Goal: Task Accomplishment & Management: Use online tool/utility

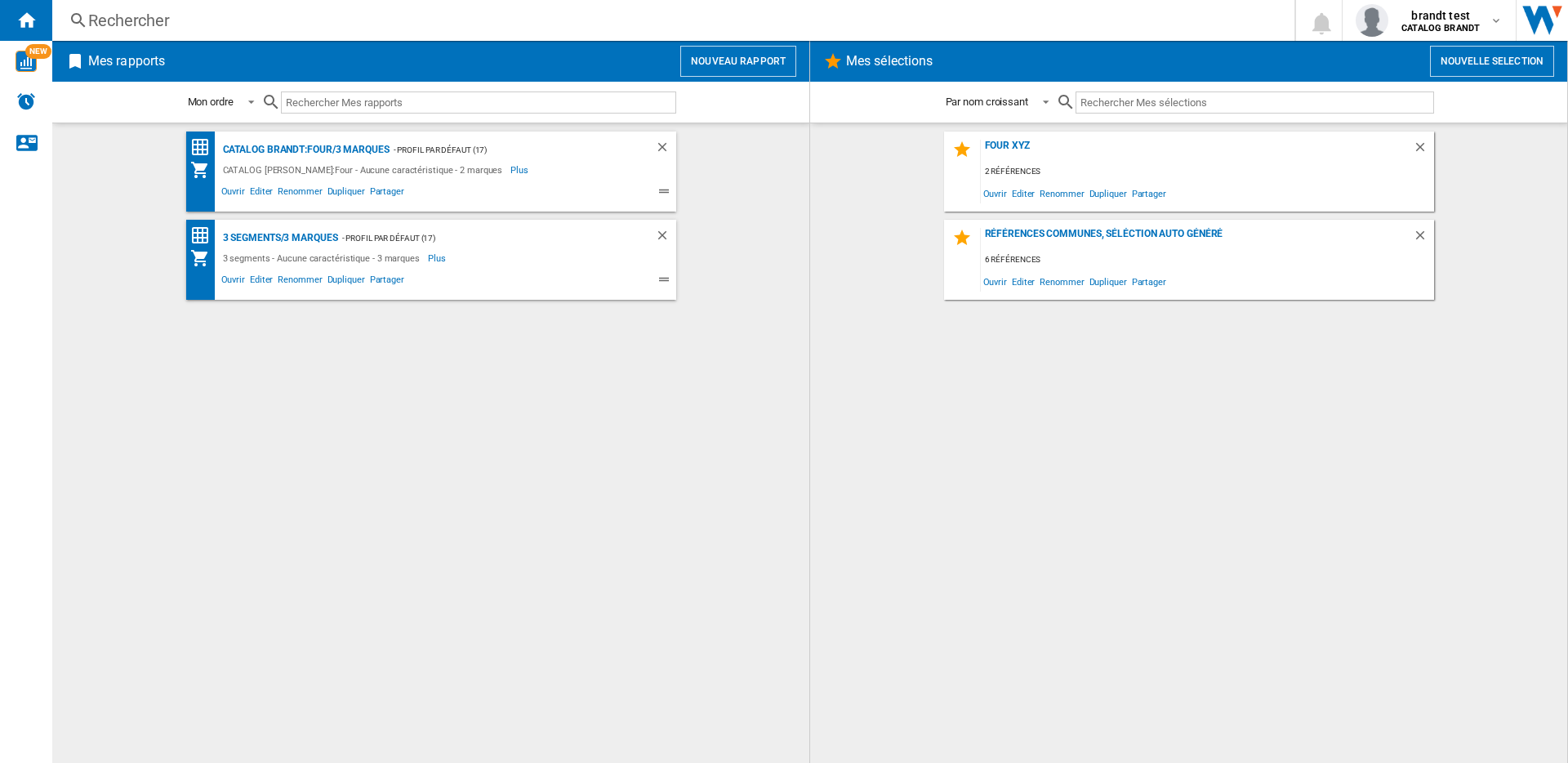
click at [729, 65] on button "Nouveau rapport" at bounding box center [737, 61] width 116 height 31
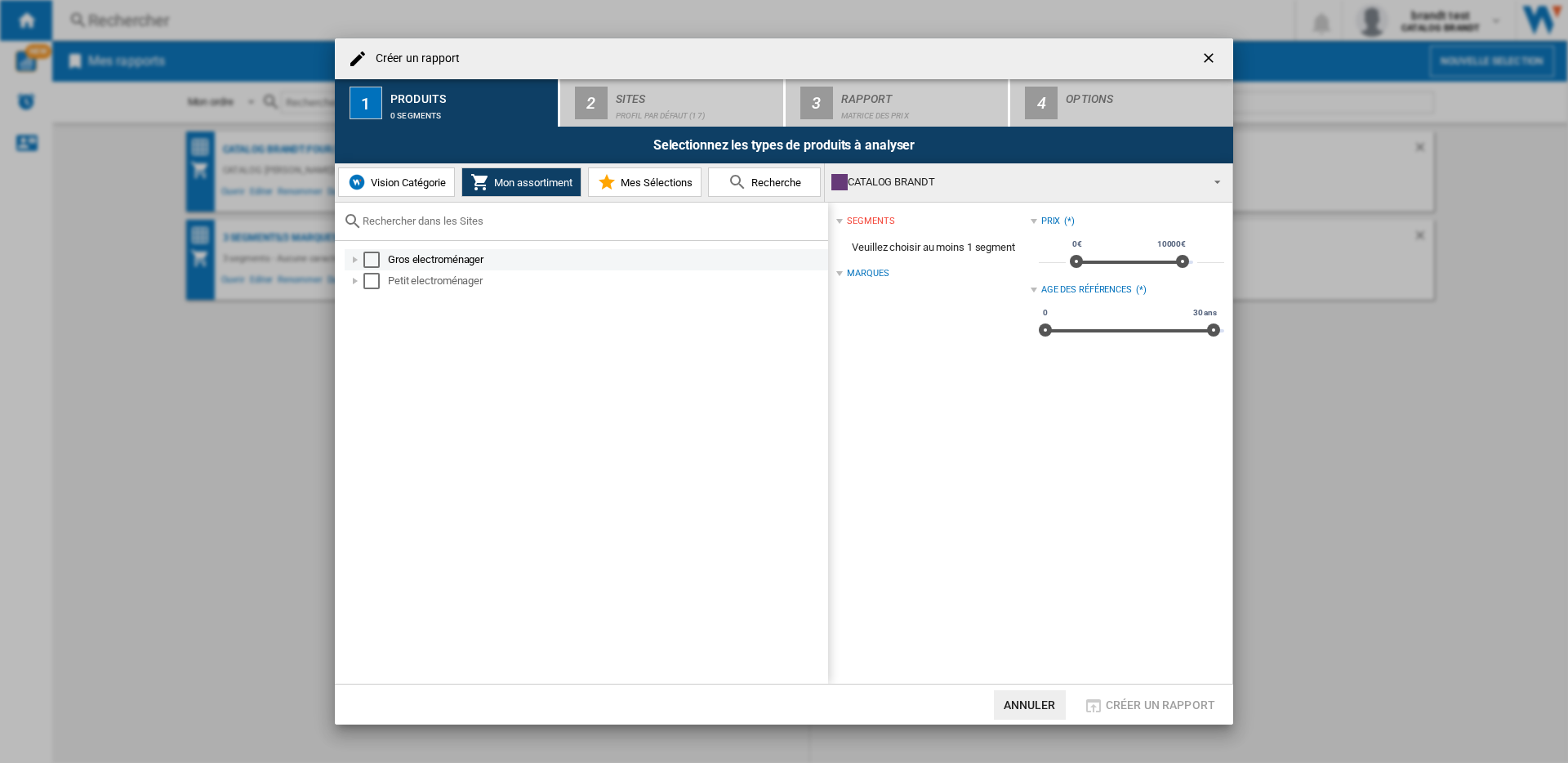
click at [374, 255] on div "Select" at bounding box center [371, 259] width 16 height 16
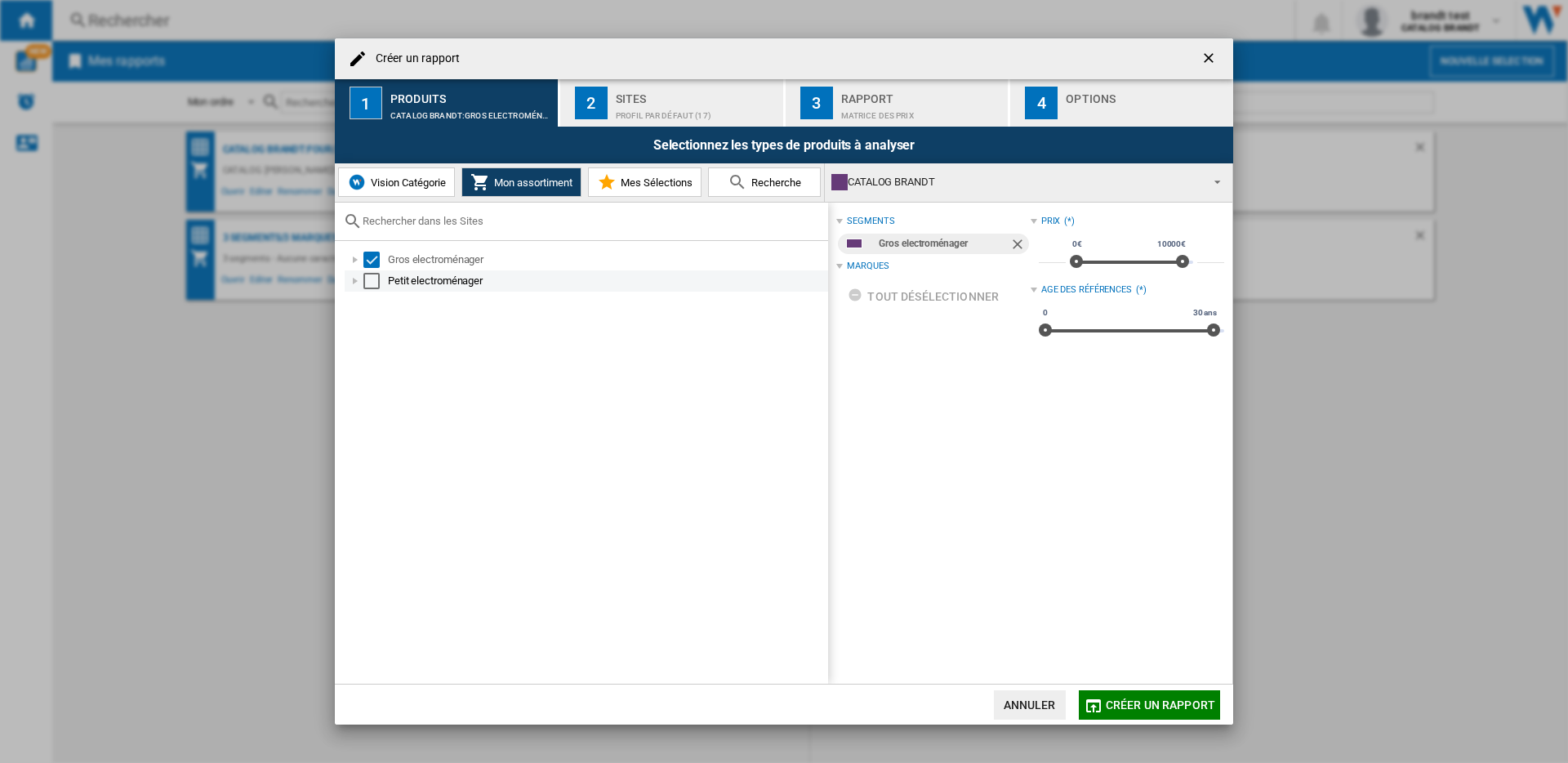
click at [374, 279] on div "Select" at bounding box center [371, 281] width 16 height 16
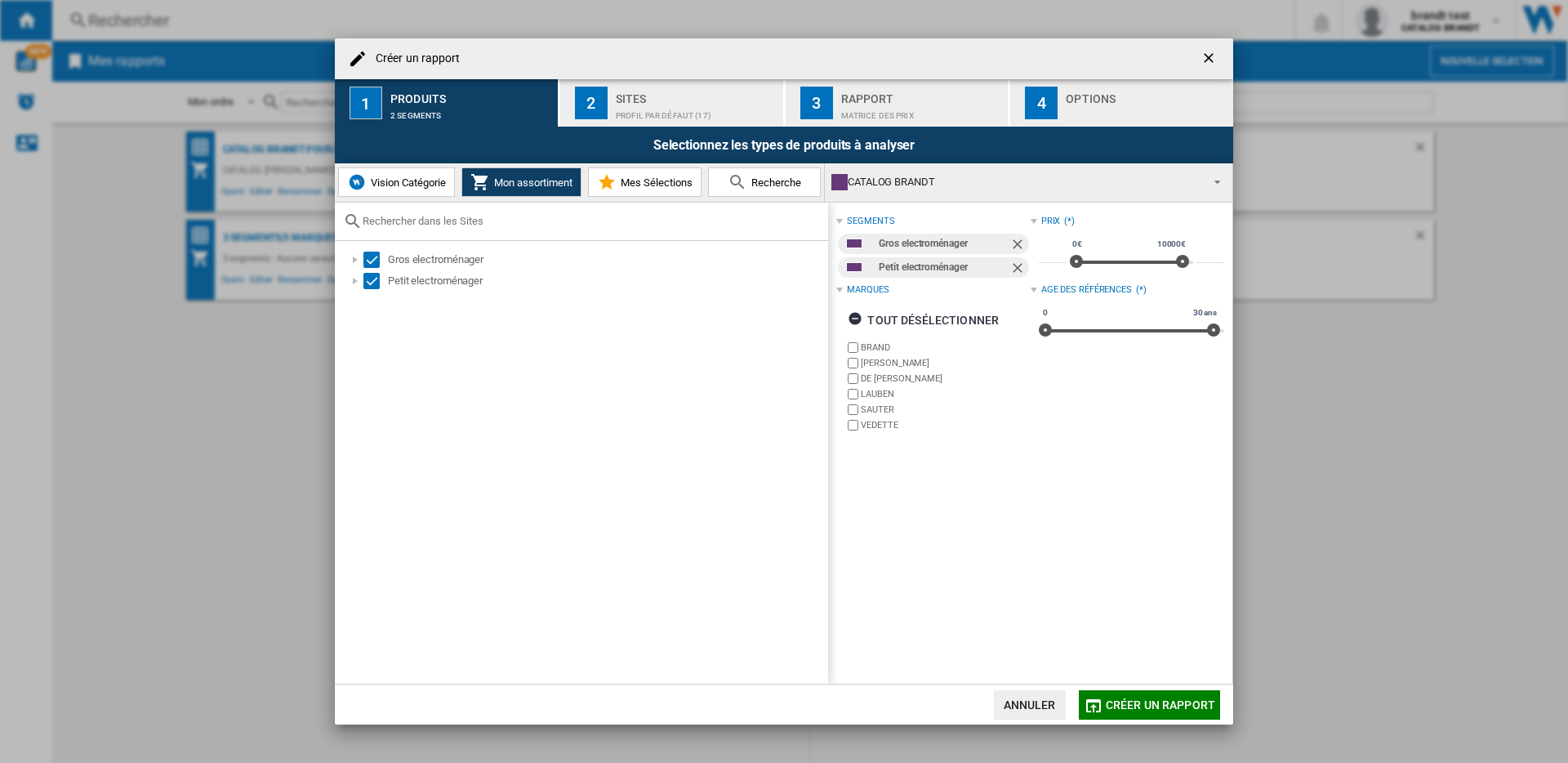
click at [721, 103] on div "Profil par défaut (17)" at bounding box center [696, 111] width 161 height 17
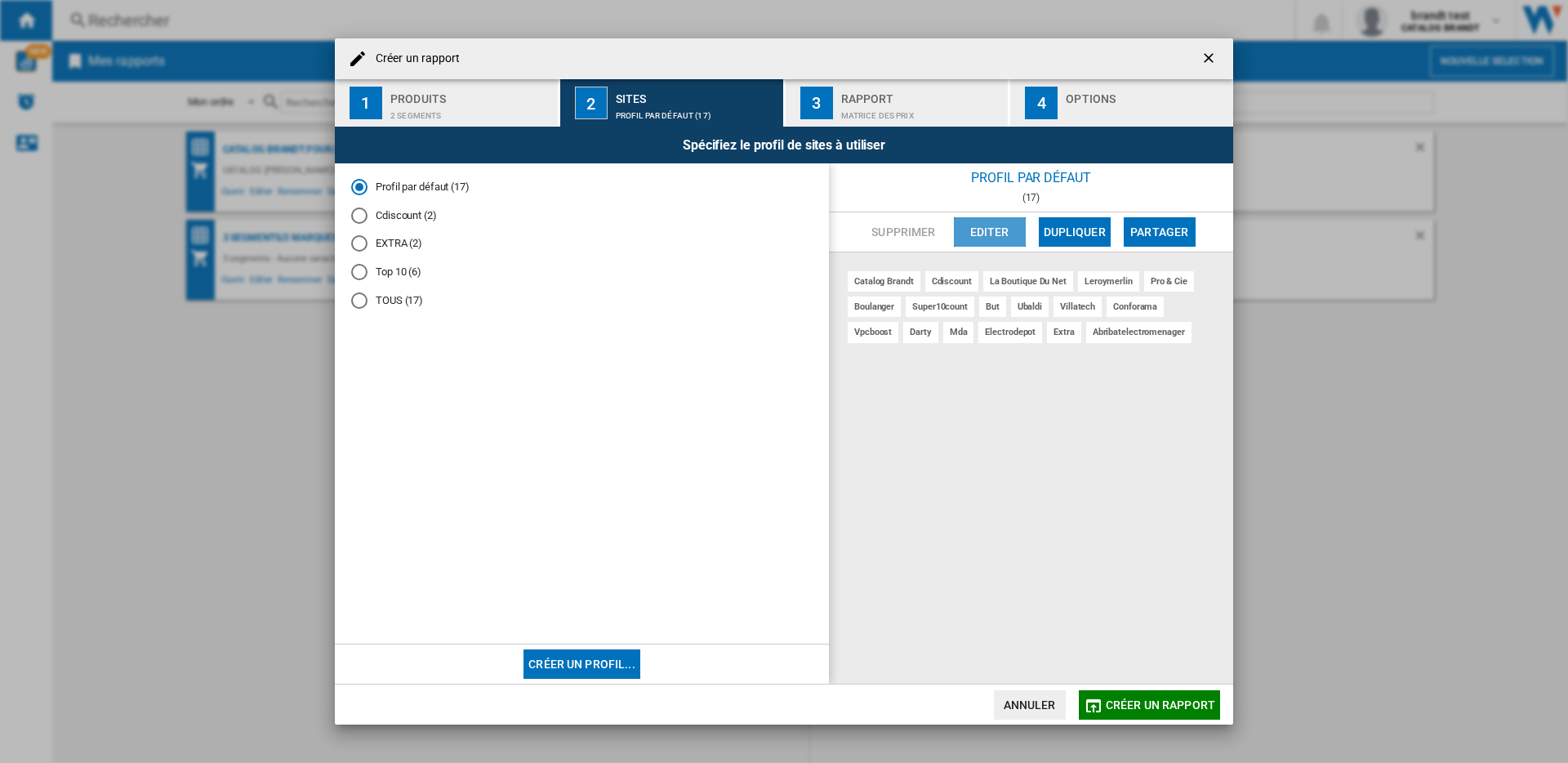
click at [968, 233] on button "Editer" at bounding box center [990, 232] width 72 height 29
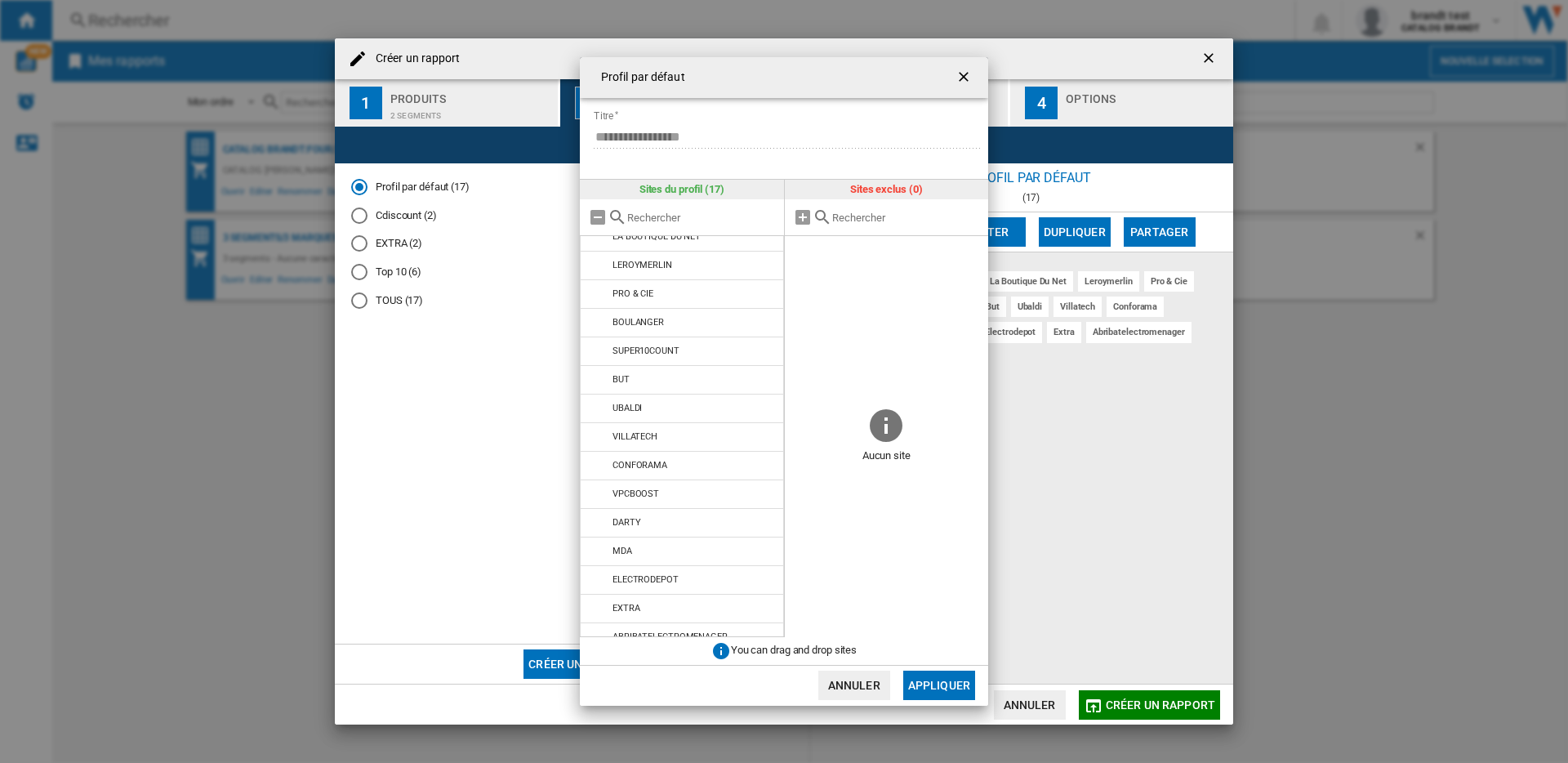
scroll to position [87, 0]
click at [970, 79] on ng-md-icon "getI18NText('BUTTONS.CLOSE_DIALOG')" at bounding box center [964, 78] width 20 height 20
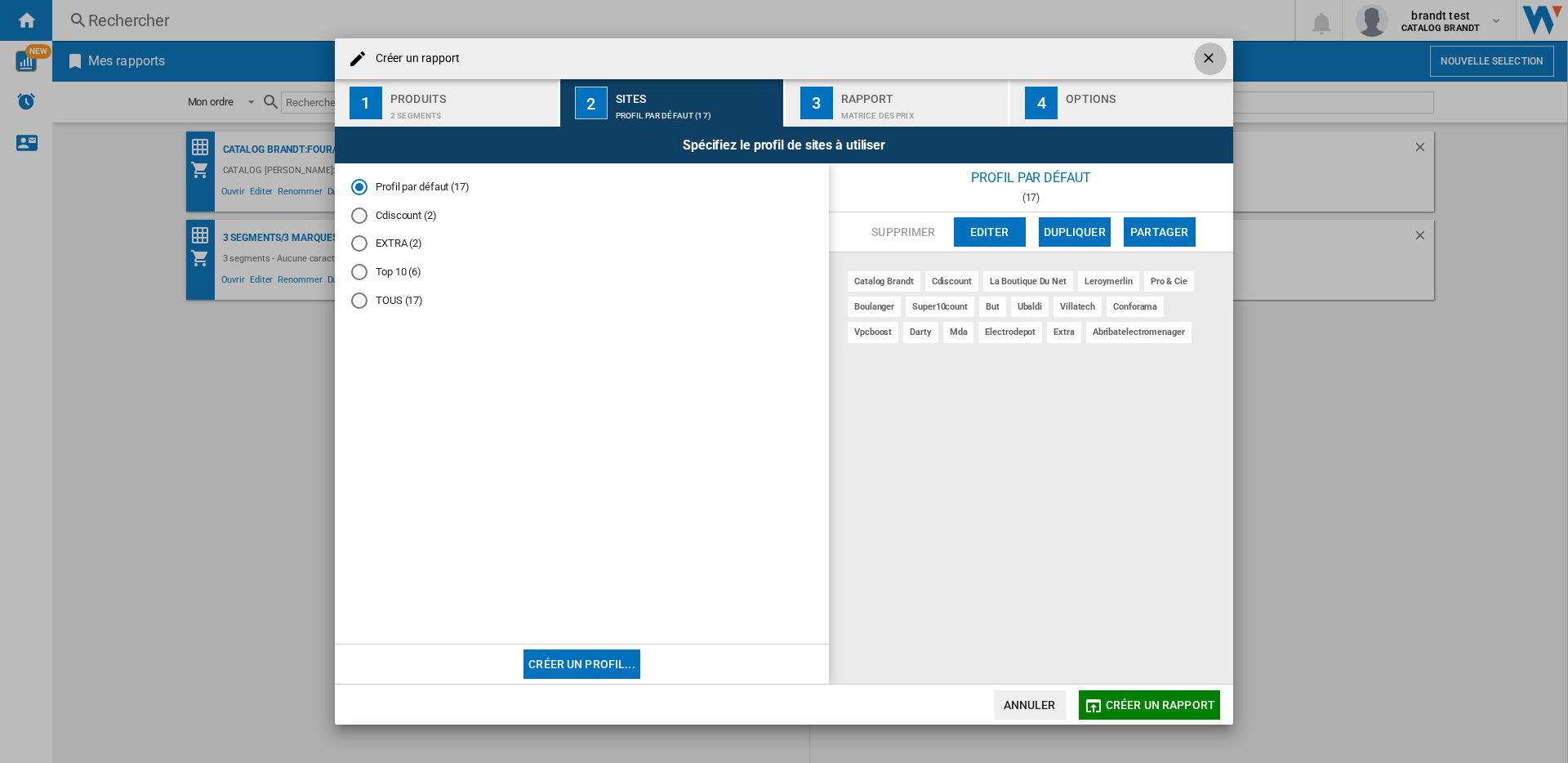
click at [1213, 59] on ng-md-icon "getI18NText('BUTTONS.CLOSE_DIALOG')" at bounding box center [1210, 59] width 20 height 20
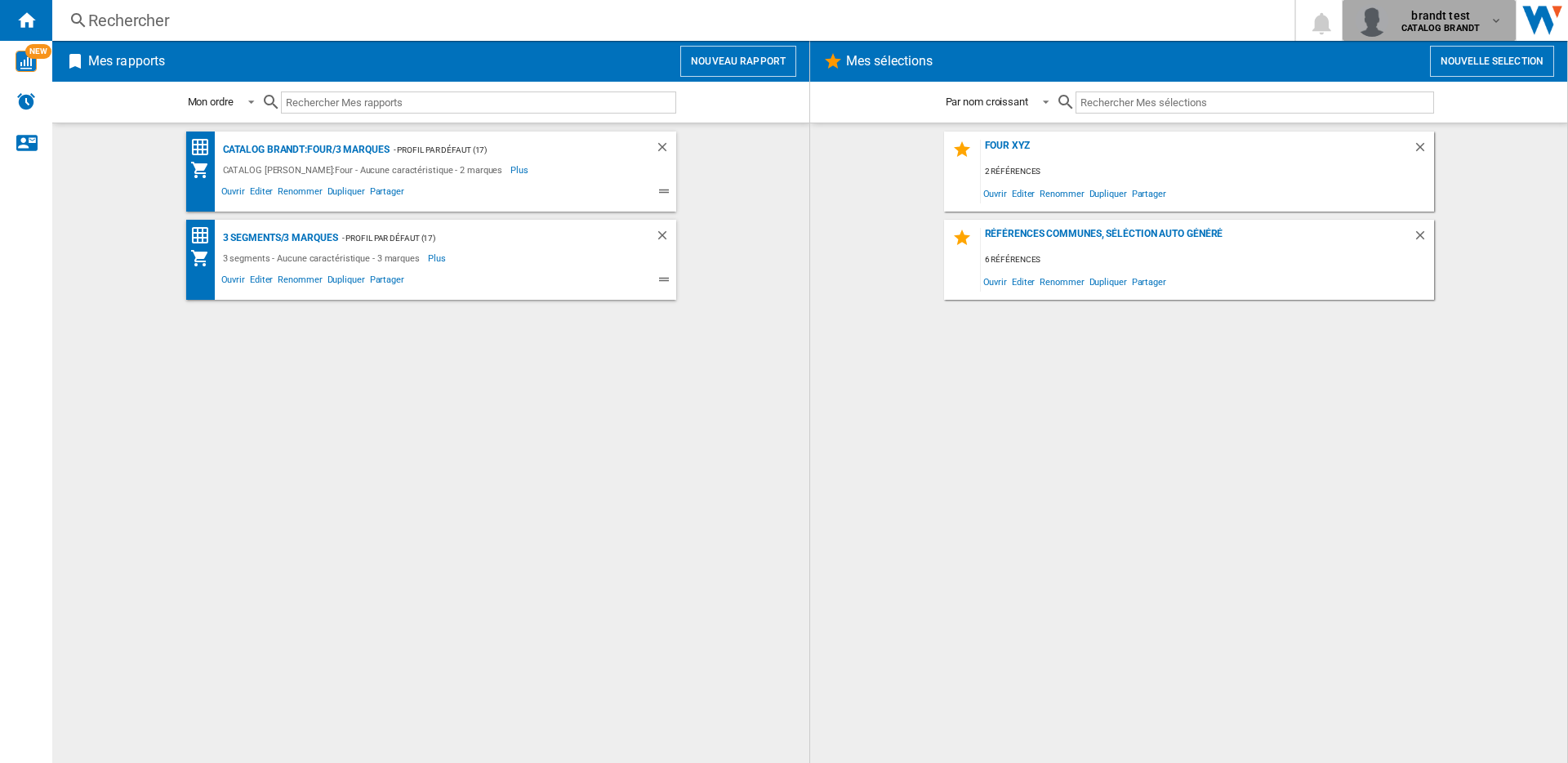
click at [1493, 15] on md-icon "button" at bounding box center [1495, 21] width 13 height 13
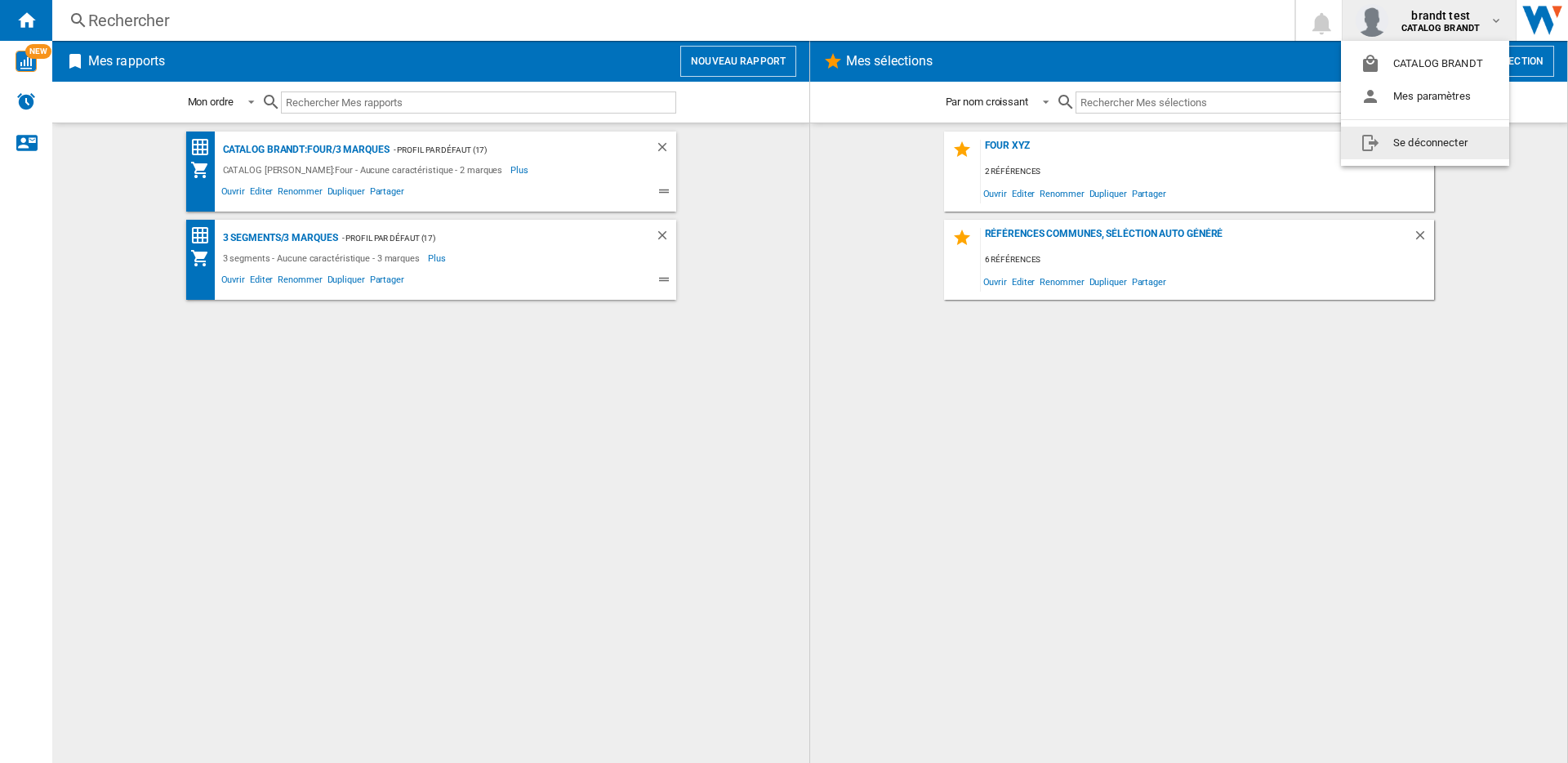
click at [1409, 138] on button "Se déconnecter" at bounding box center [1425, 142] width 169 height 33
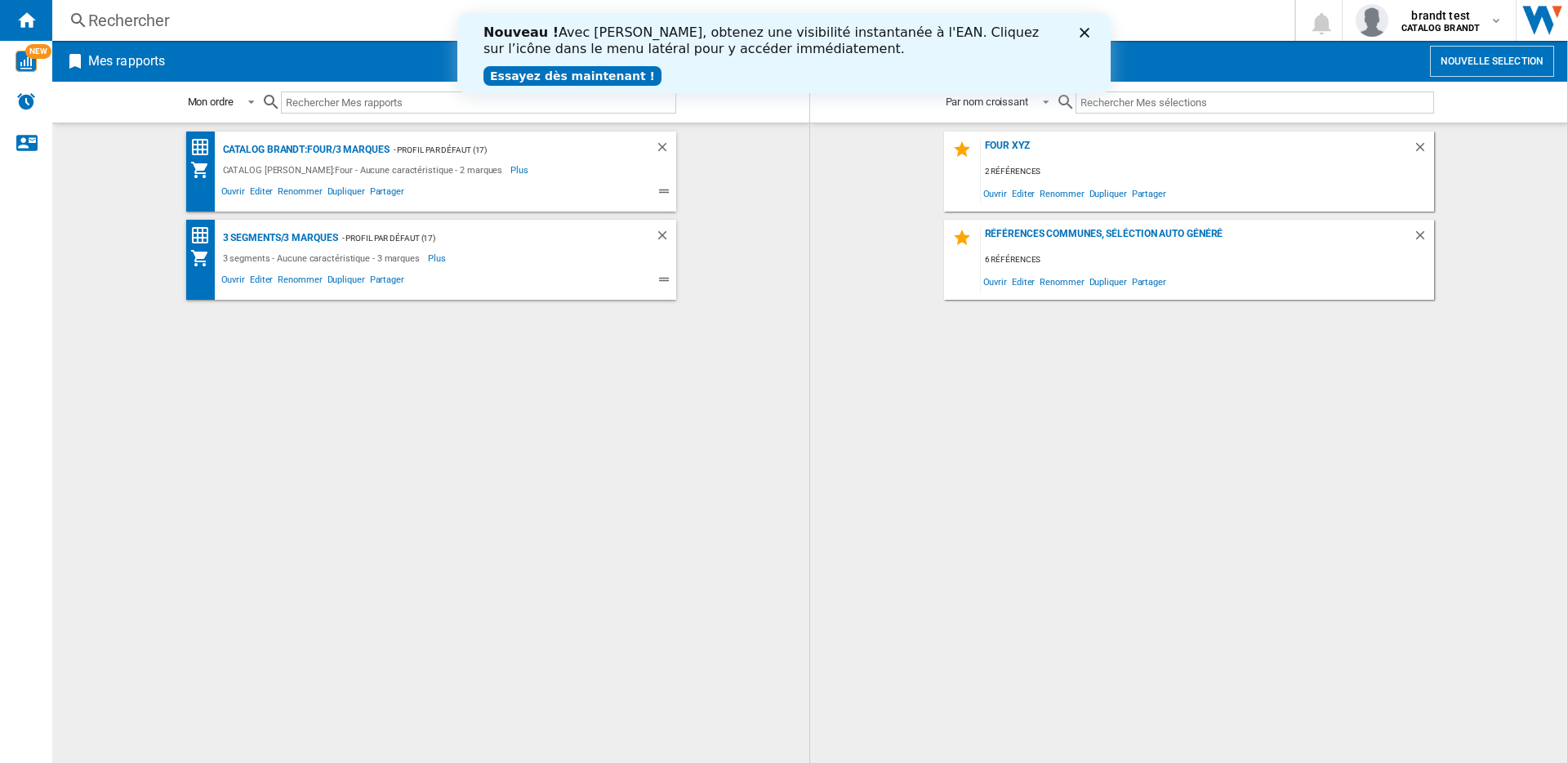
click at [758, 72] on div "Nouveau ! Avec WiseCard, obtenez une visibilité instantanée à l'EAN. Cliquez su…" at bounding box center [784, 53] width 601 height 67
click at [1086, 32] on icon "Fermer" at bounding box center [1084, 32] width 9 height 9
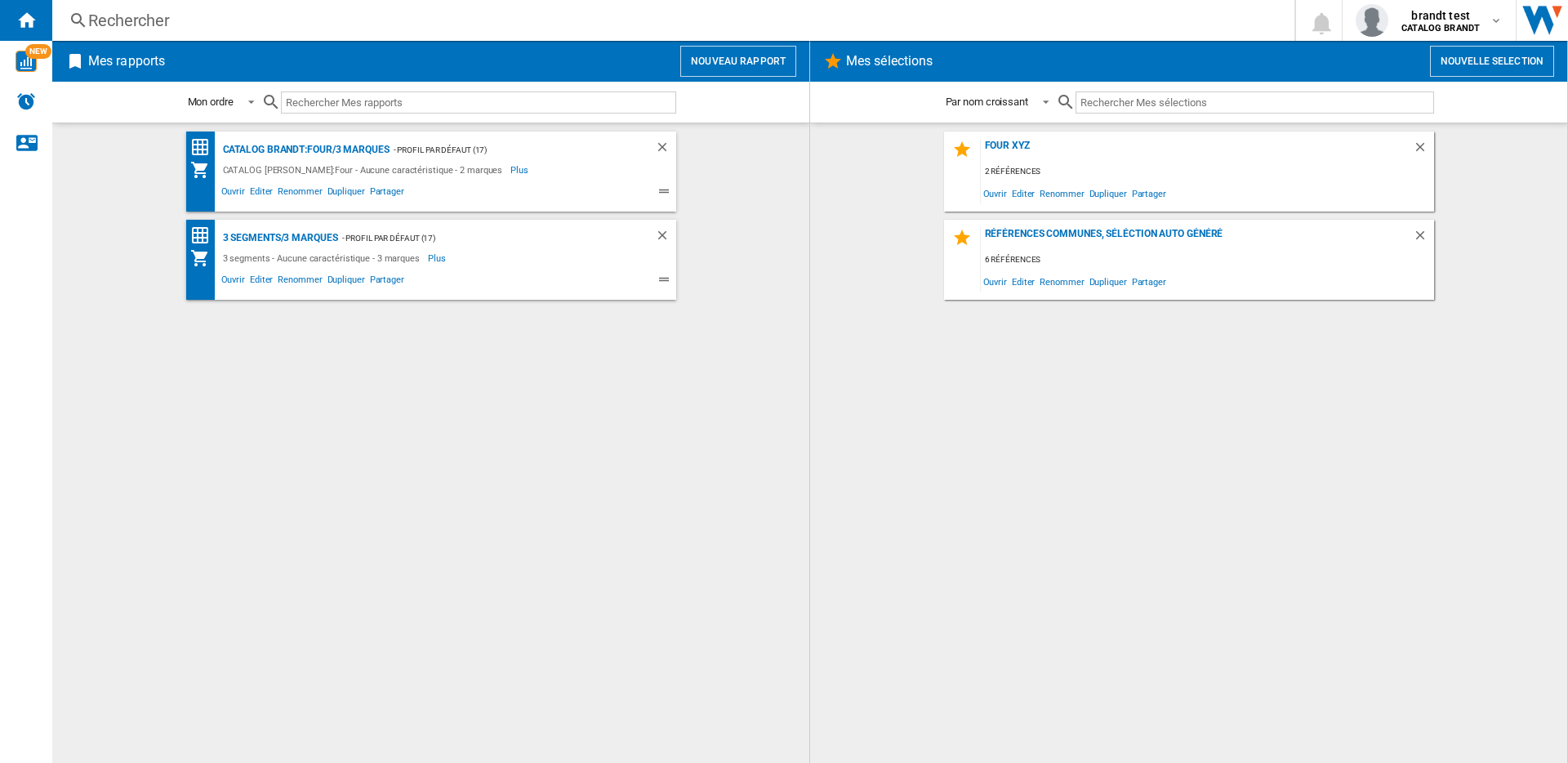
click at [780, 57] on button "Nouveau rapport" at bounding box center [737, 61] width 116 height 31
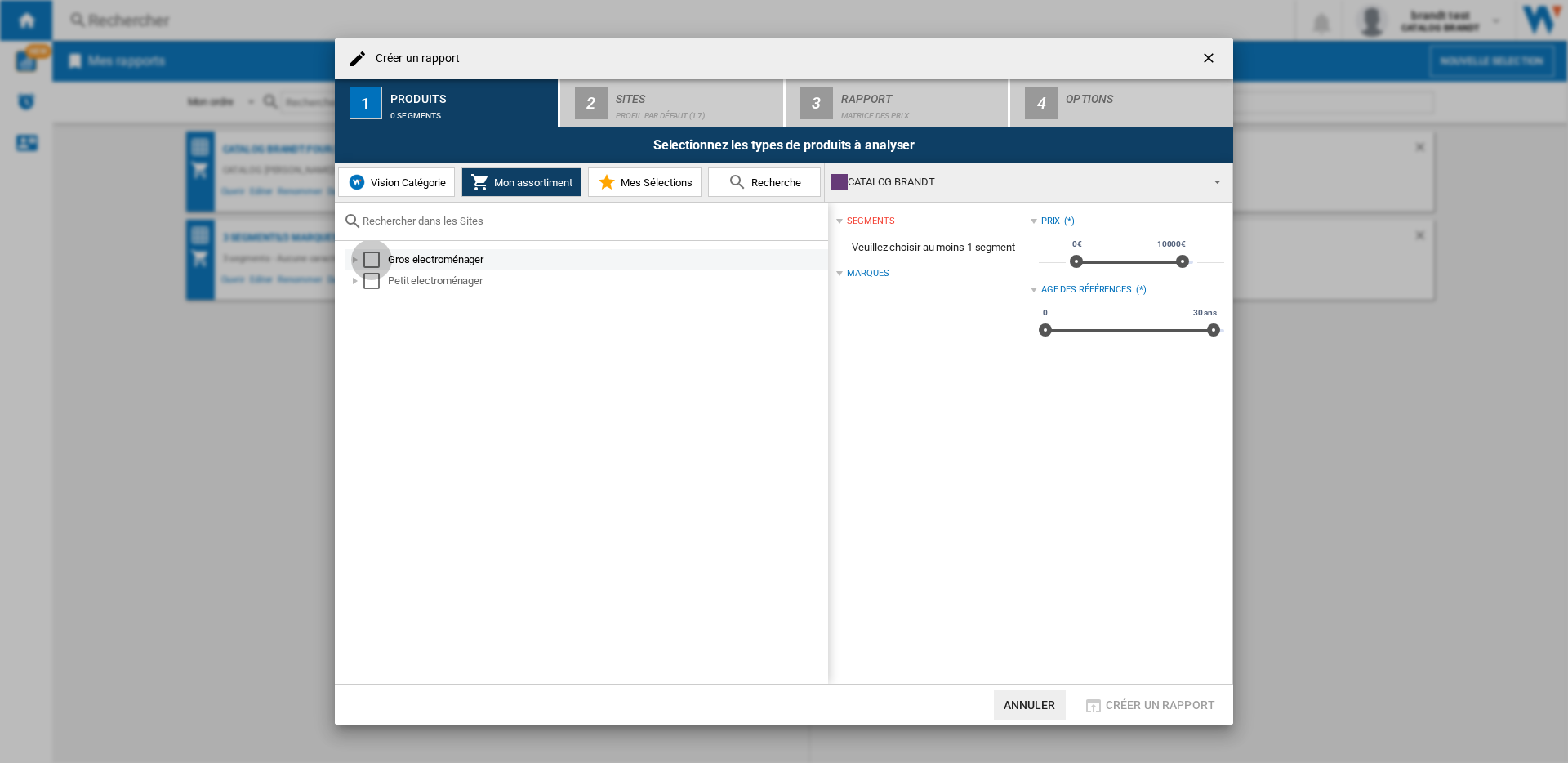
click at [376, 266] on div "Select" at bounding box center [371, 259] width 16 height 16
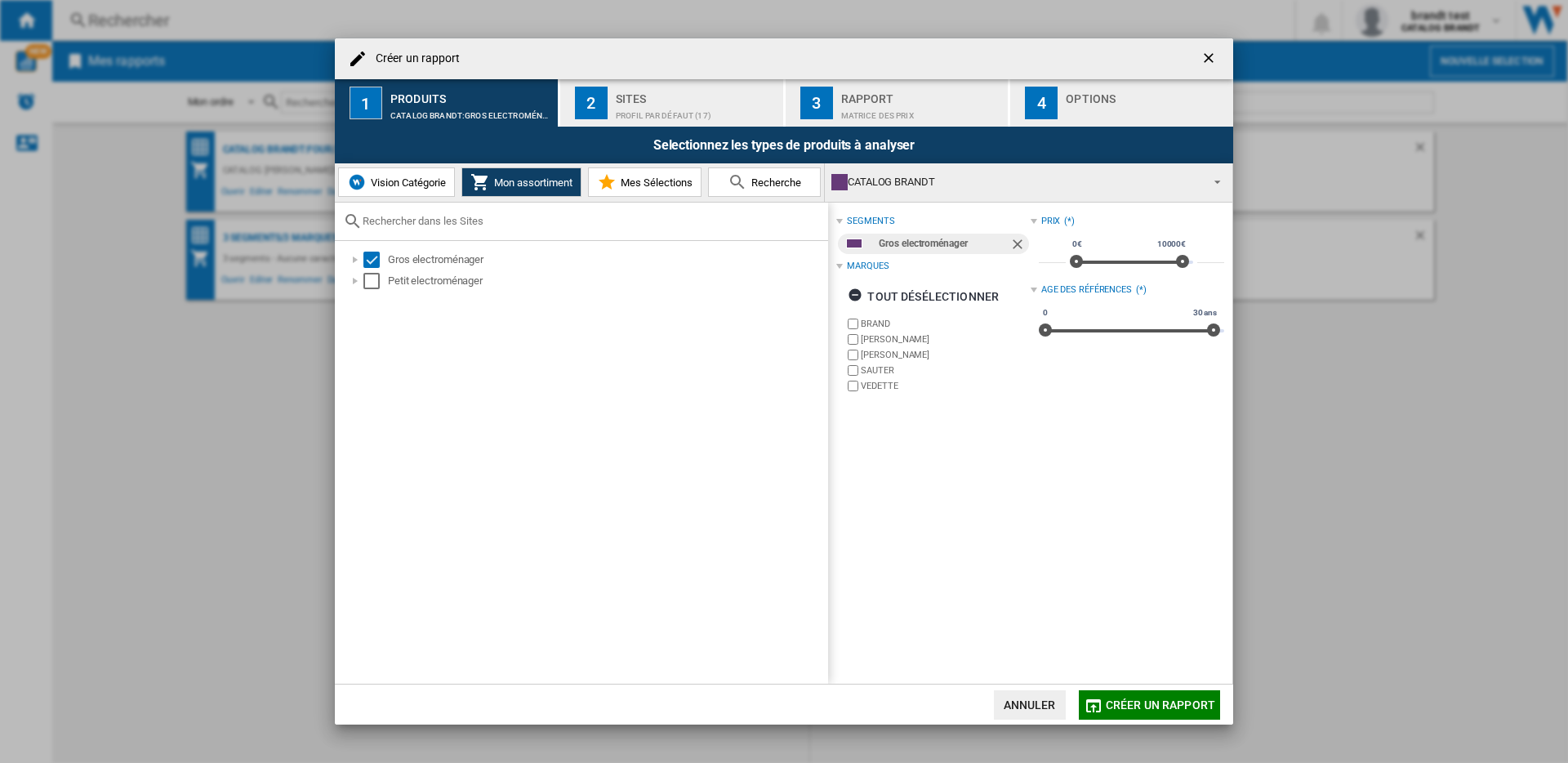
click at [677, 107] on div "Profil par défaut (17)" at bounding box center [696, 111] width 161 height 17
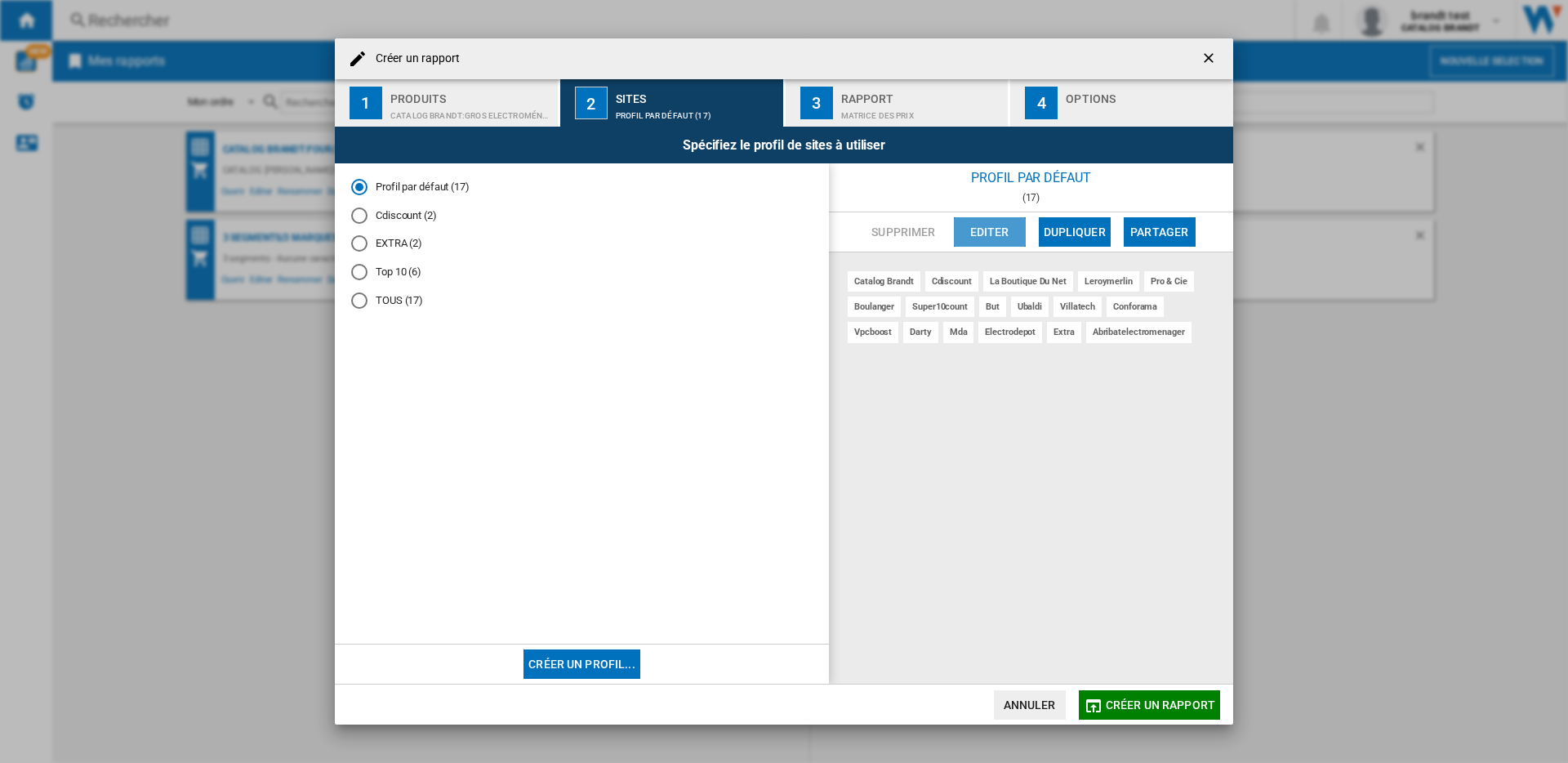
click at [984, 235] on button "Editer" at bounding box center [990, 232] width 72 height 29
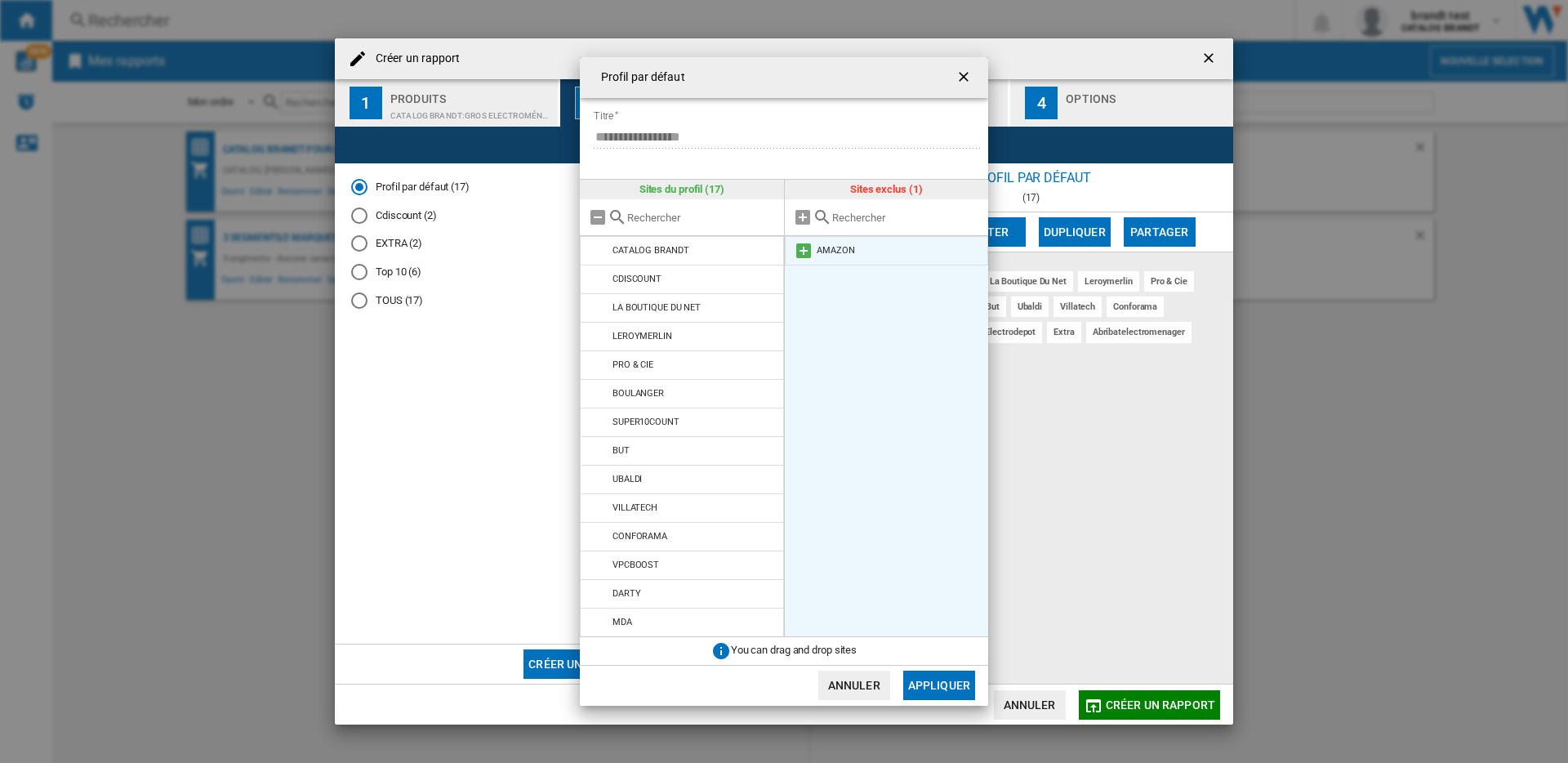
click at [804, 251] on md-icon at bounding box center [803, 251] width 20 height 20
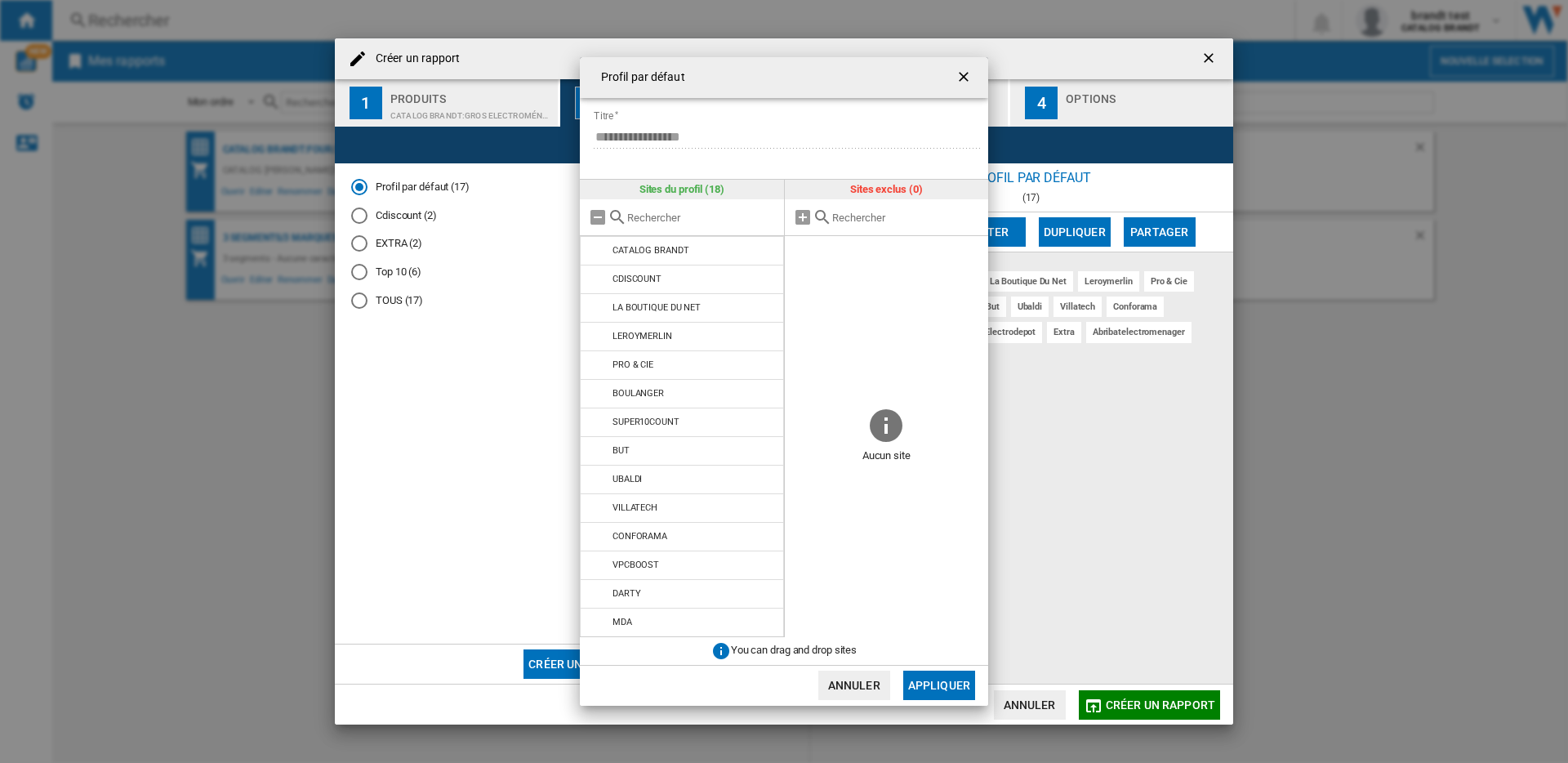
click at [919, 685] on button "Appliquer" at bounding box center [939, 685] width 72 height 29
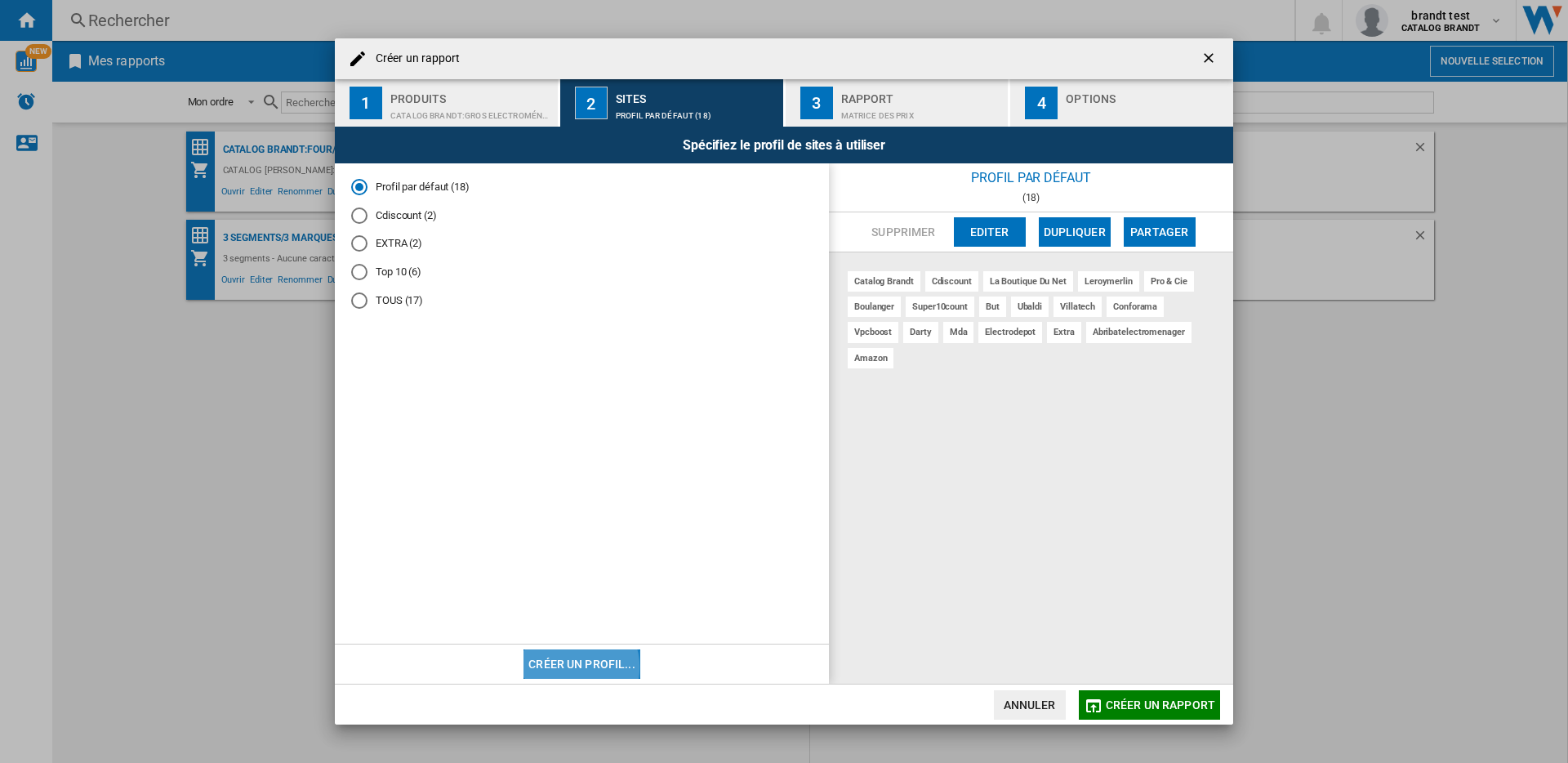
click at [574, 666] on button "Créer un profil..." at bounding box center [582, 663] width 117 height 29
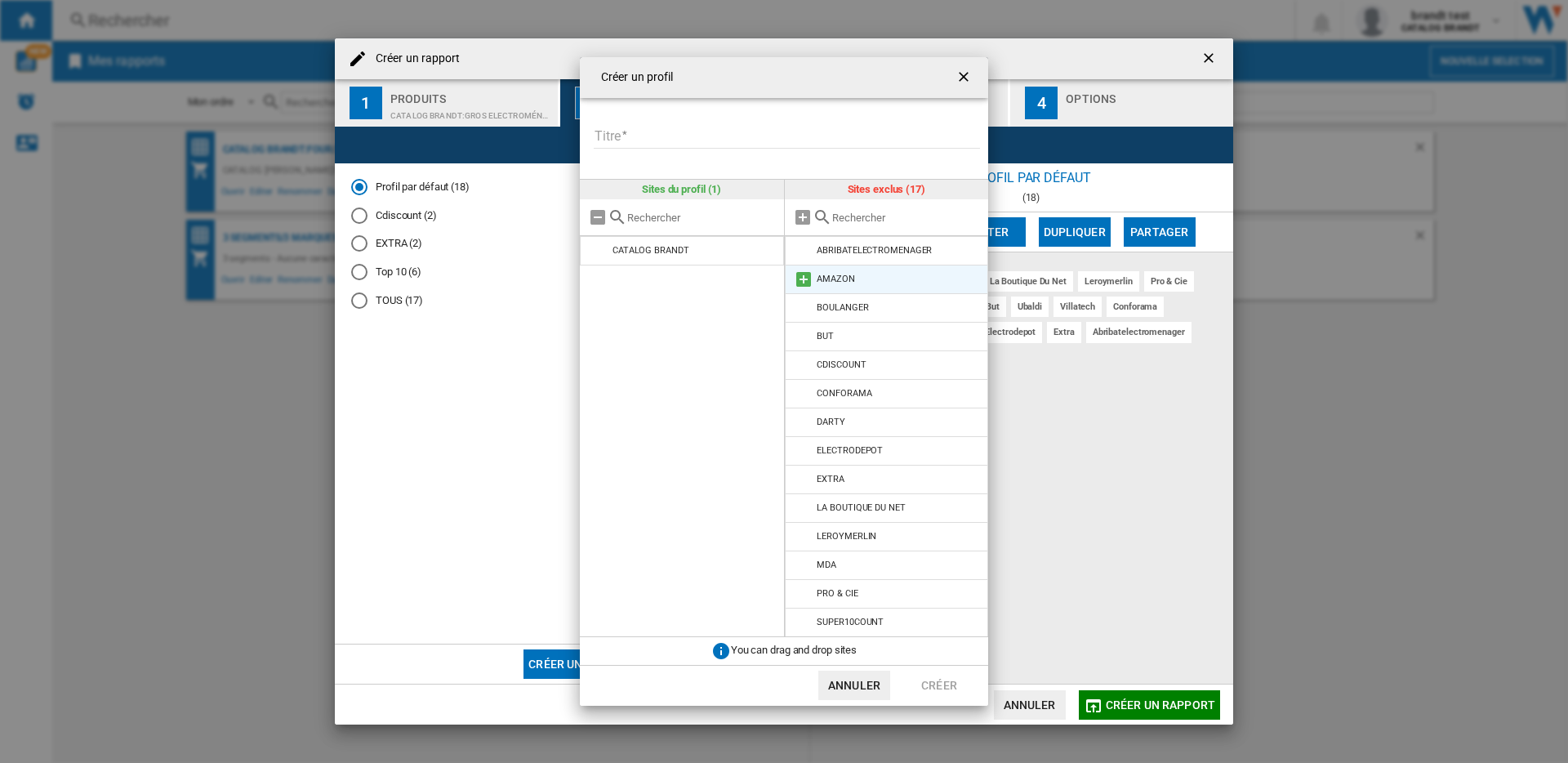
click at [807, 278] on md-icon "{{::title}} {{::getI18NText('BUTTONS.CANCEL')}} ..." at bounding box center [803, 279] width 20 height 20
click at [718, 141] on input "Titre" at bounding box center [786, 137] width 386 height 24
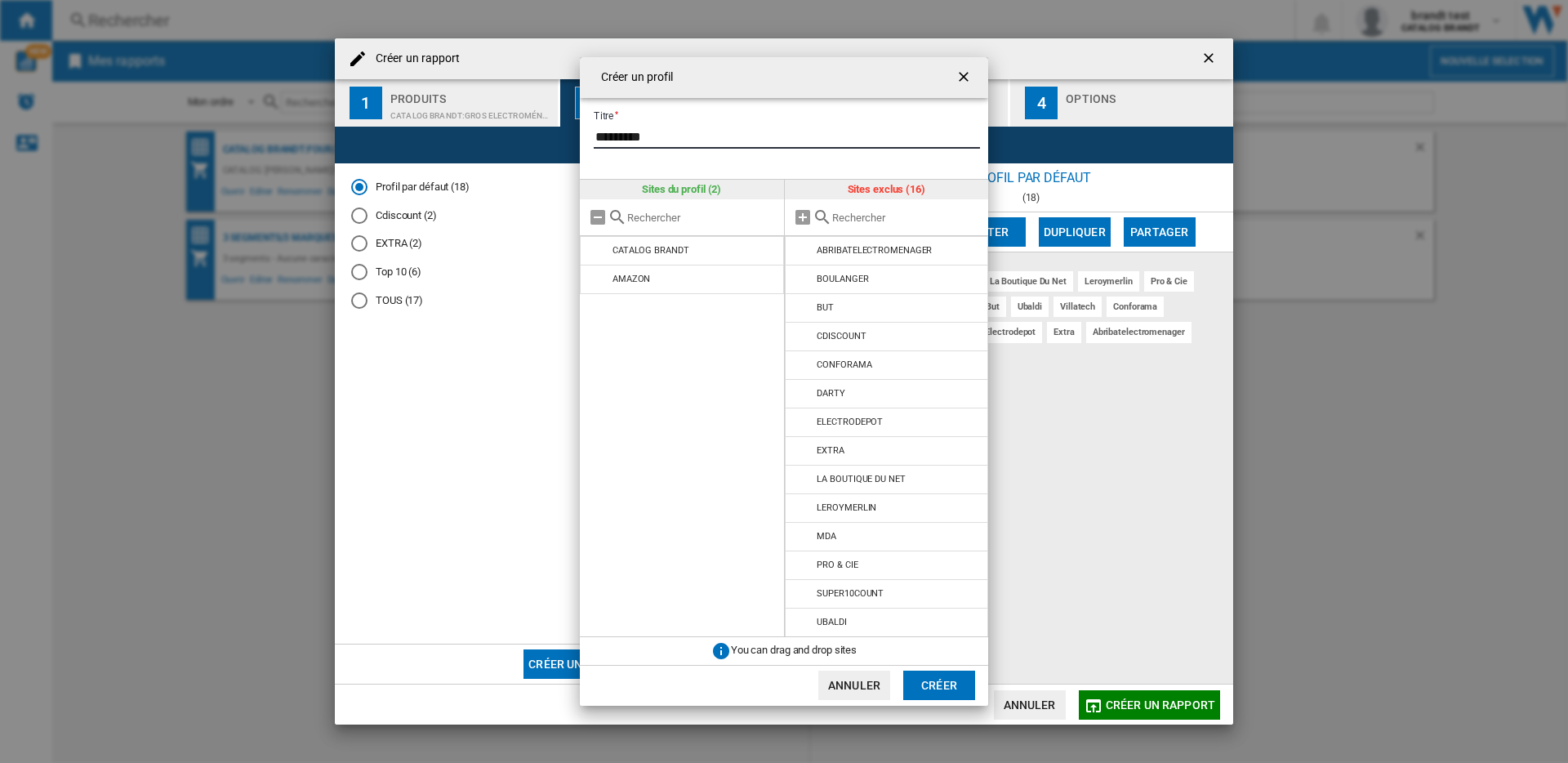
type input "*********"
click at [913, 673] on button "Créer" at bounding box center [939, 685] width 72 height 29
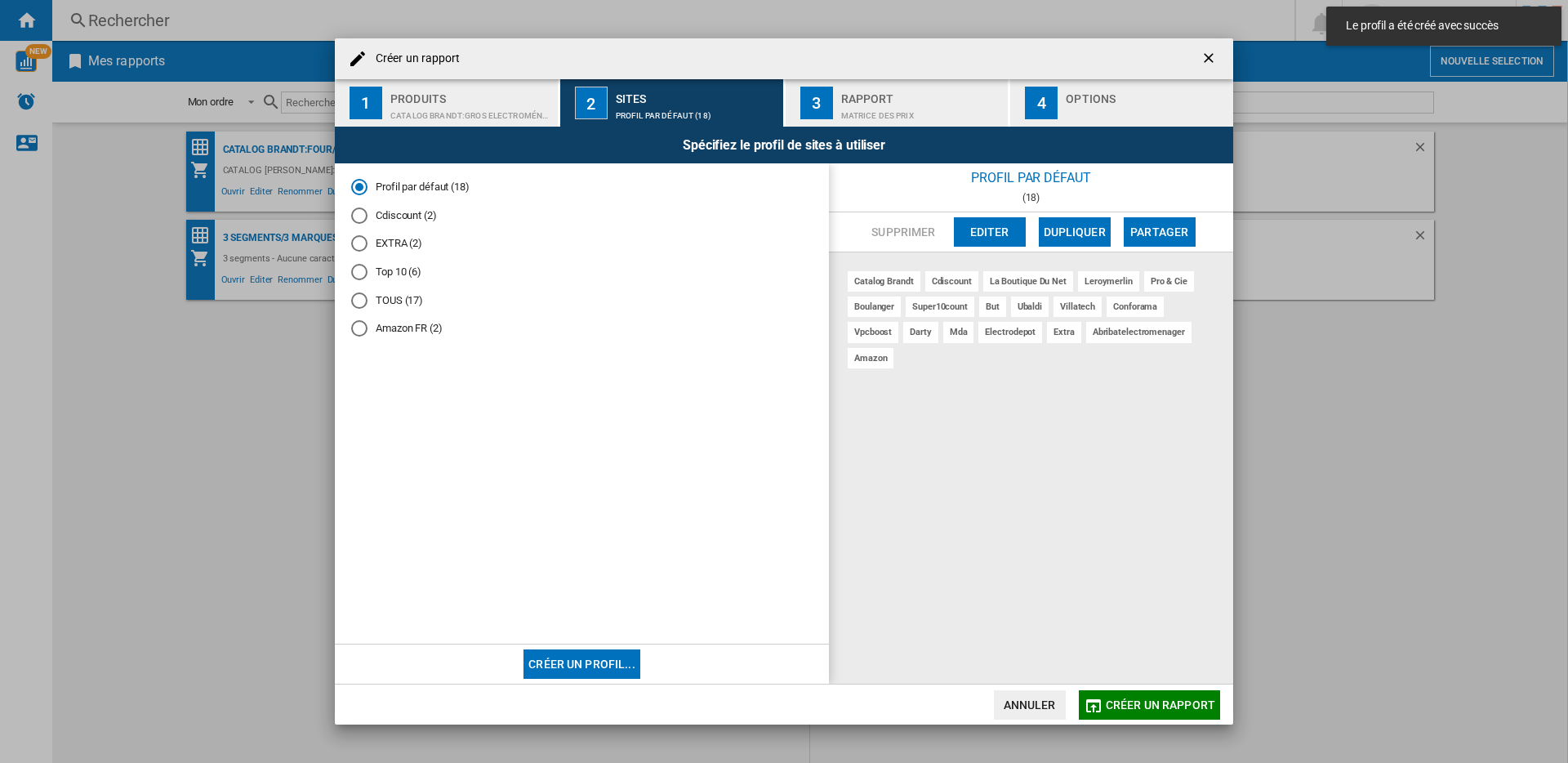
click at [360, 322] on div "Amazon FR (2)" at bounding box center [359, 328] width 16 height 16
click at [842, 106] on div "Matrice des prix" at bounding box center [921, 111] width 161 height 17
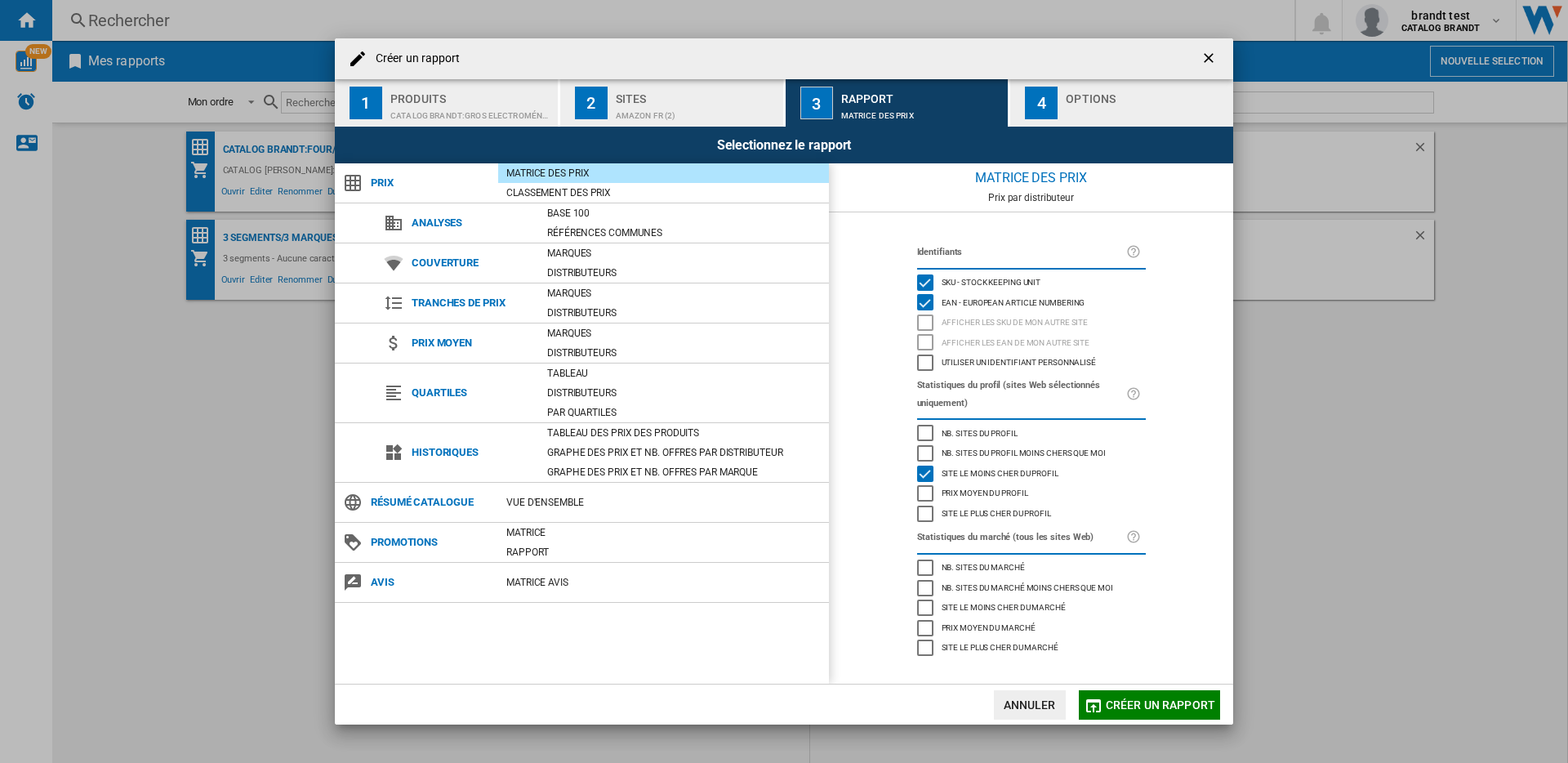
click at [474, 100] on div "Produits" at bounding box center [470, 94] width 161 height 17
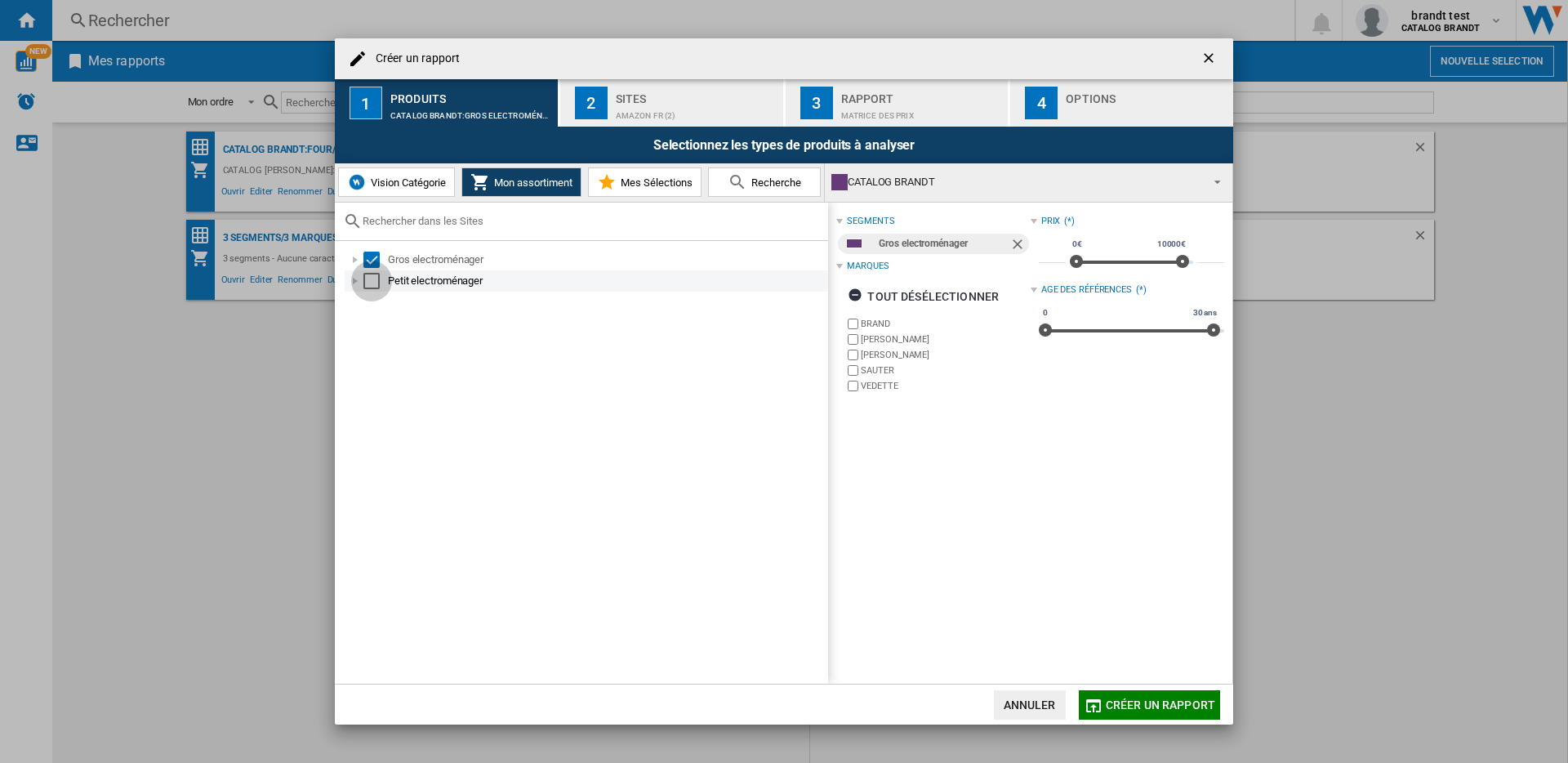
click at [365, 284] on div "Select" at bounding box center [371, 281] width 16 height 16
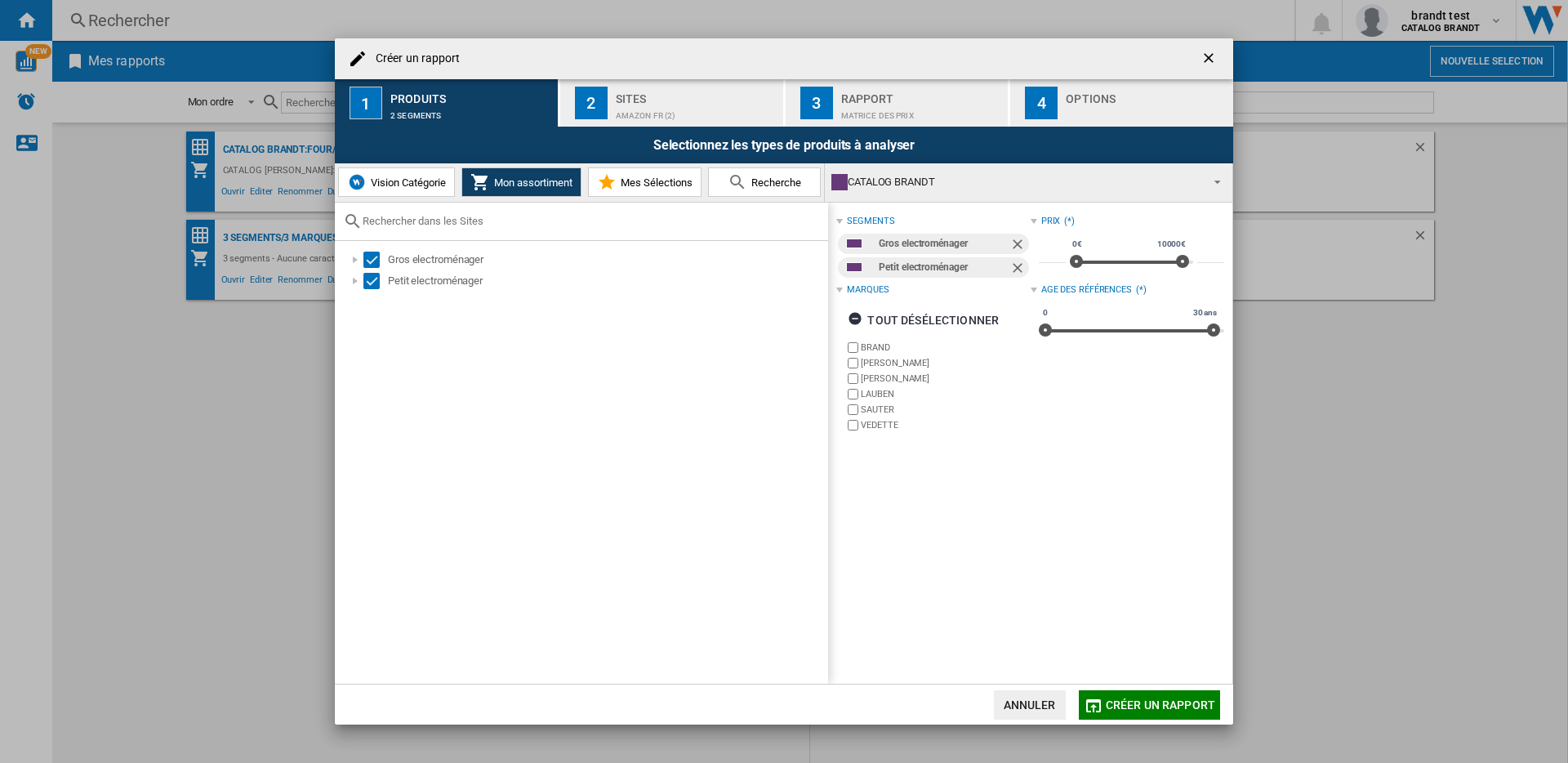
click at [833, 97] on button "3 Rapport Matrice des prix" at bounding box center [897, 103] width 224 height 47
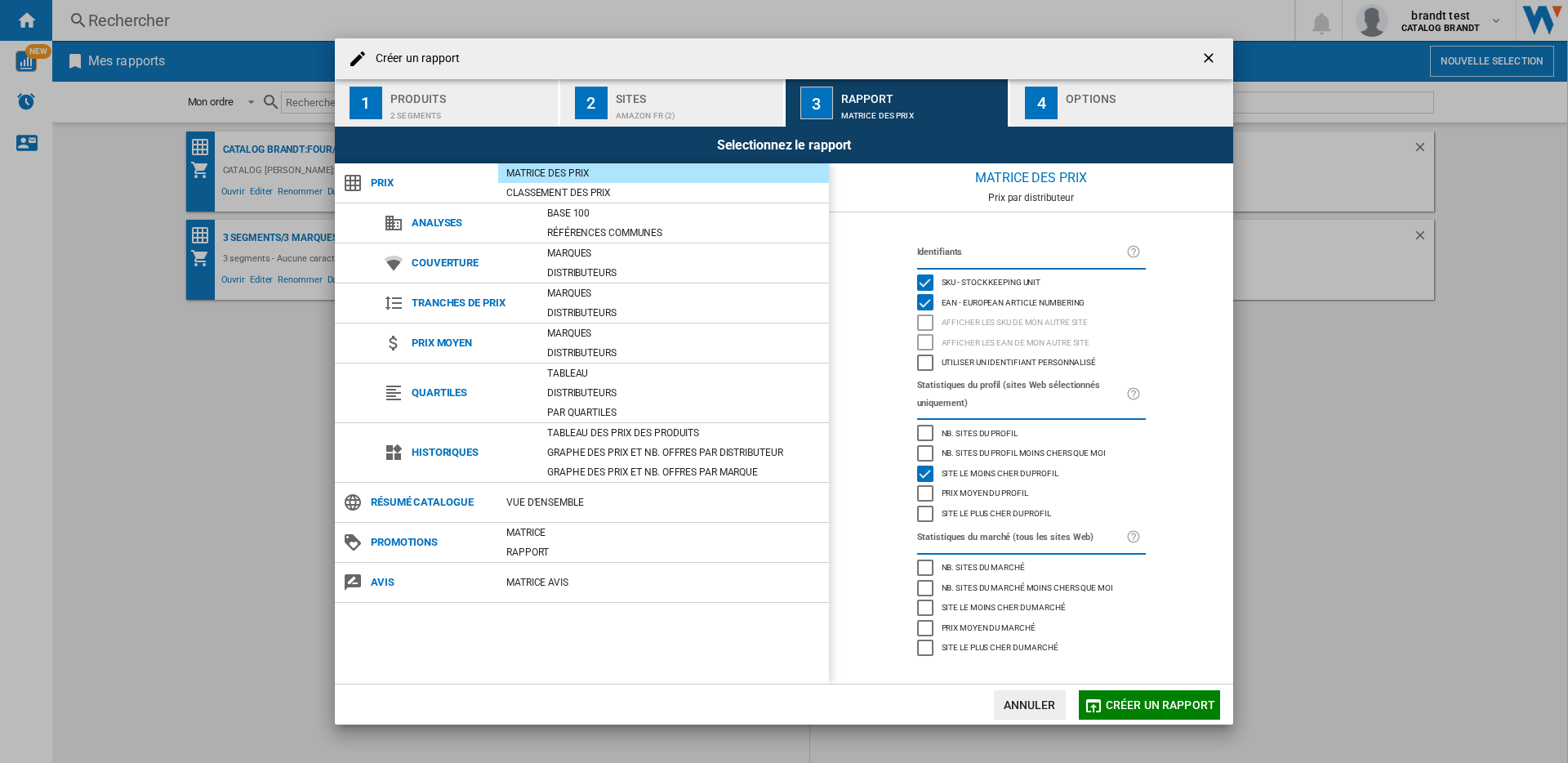
click at [1108, 704] on span "Créer un rapport" at bounding box center [1160, 705] width 109 height 13
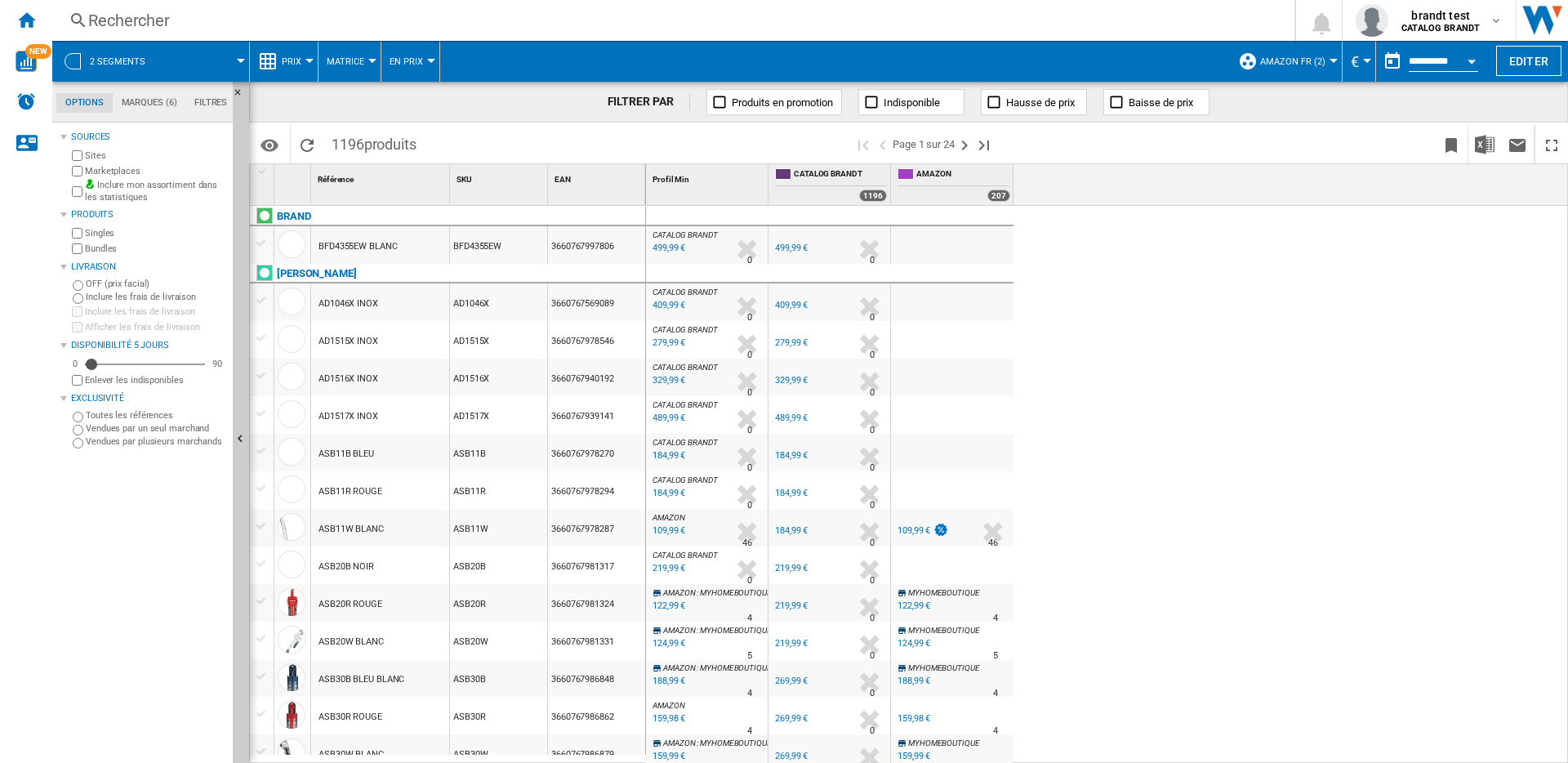
click at [906, 605] on div "122,99 €" at bounding box center [913, 605] width 33 height 10
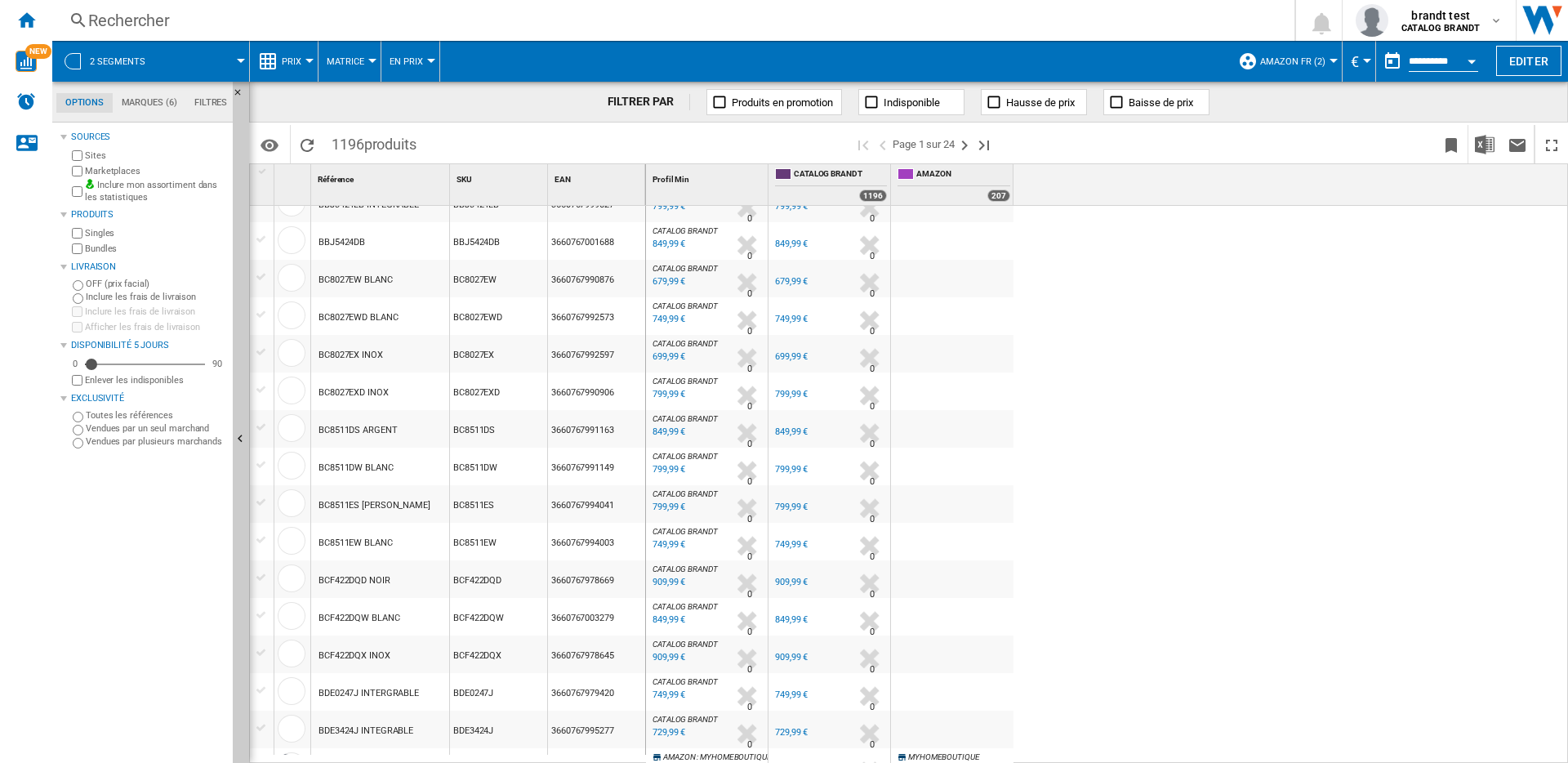
scroll to position [1360, 0]
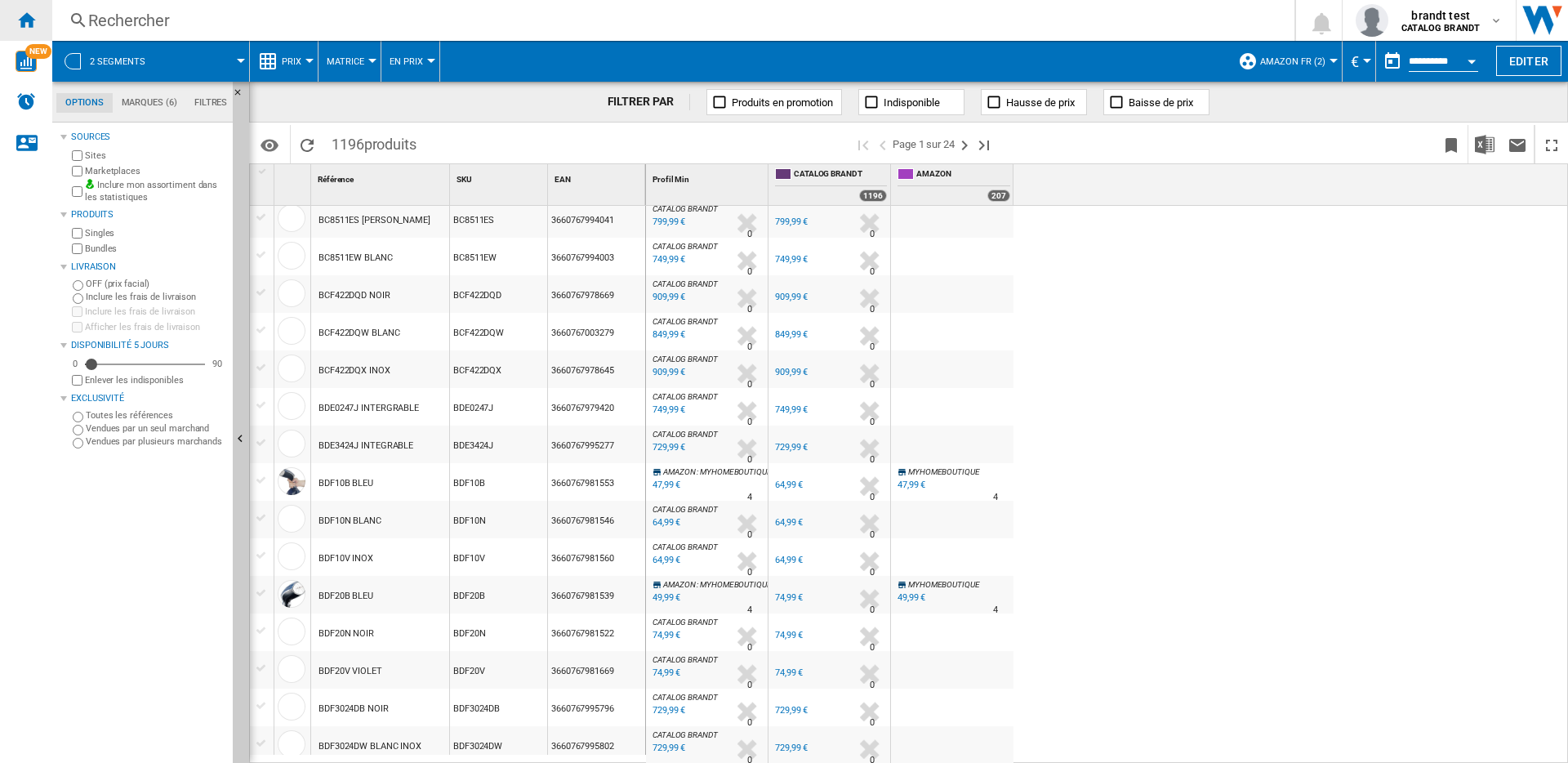
click at [30, 24] on ng-md-icon "Accueil" at bounding box center [25, 19] width 20 height 20
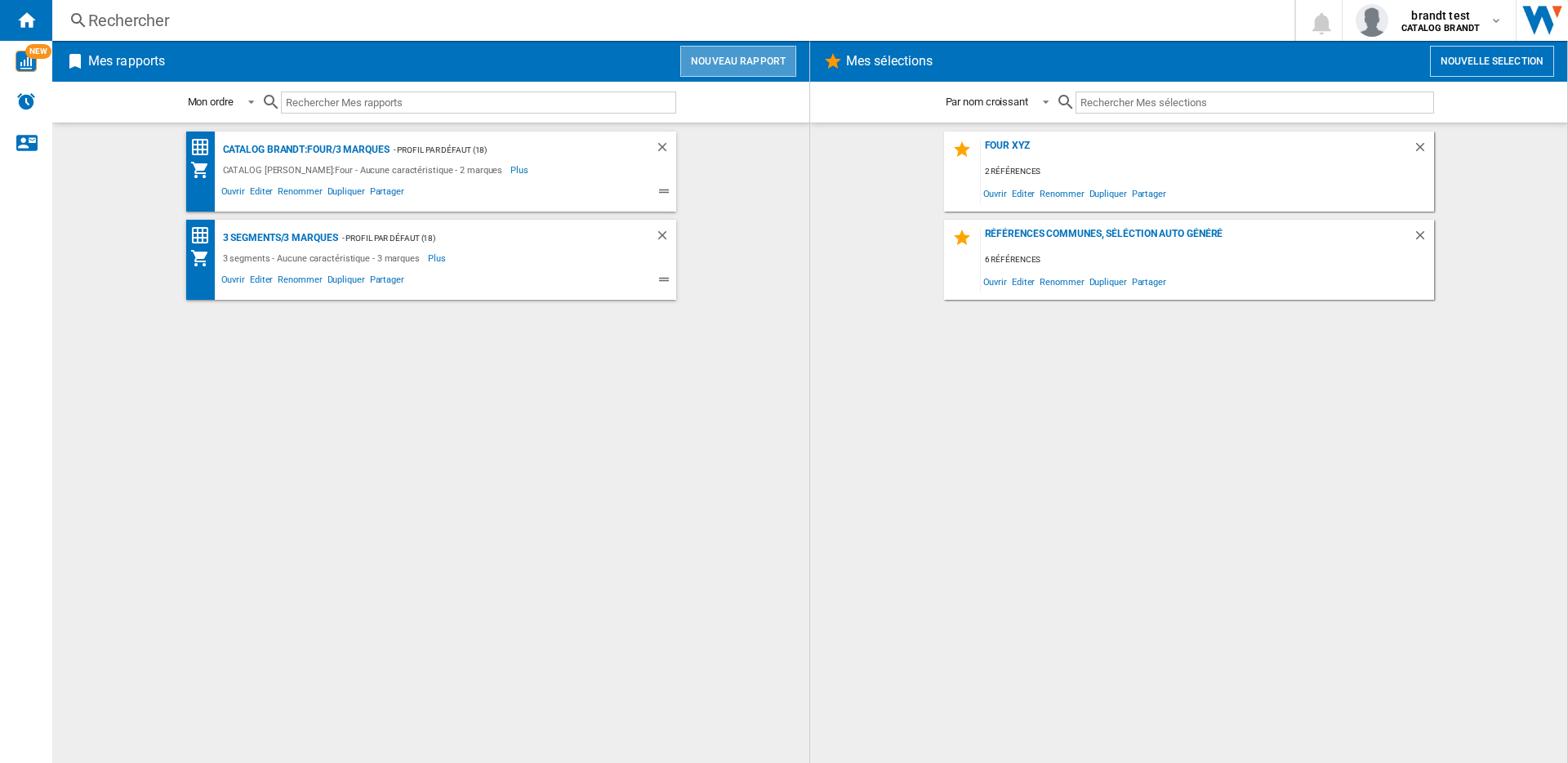
click at [758, 66] on button "Nouveau rapport" at bounding box center [737, 61] width 116 height 31
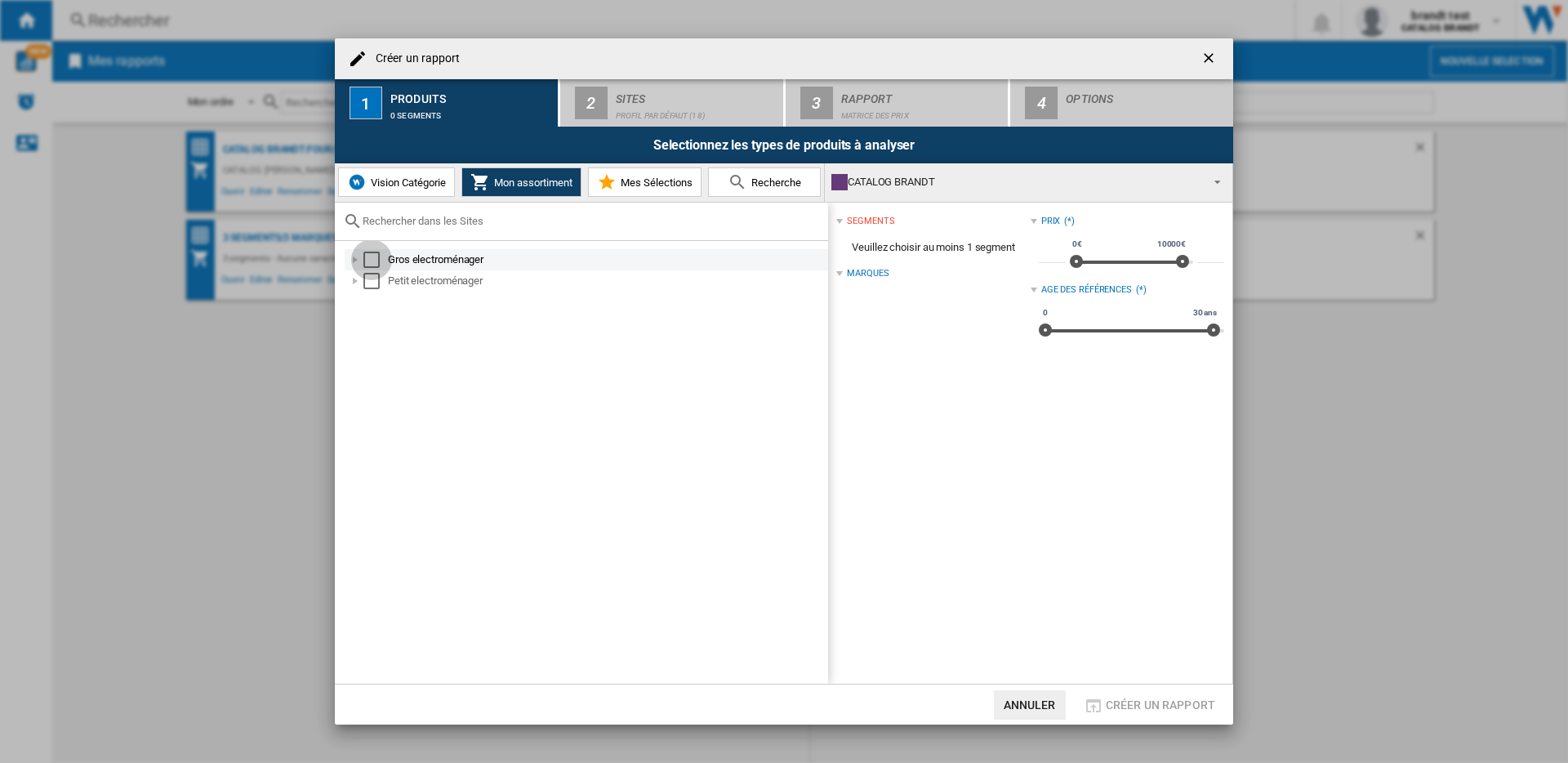
click at [376, 264] on div "Select" at bounding box center [371, 259] width 16 height 16
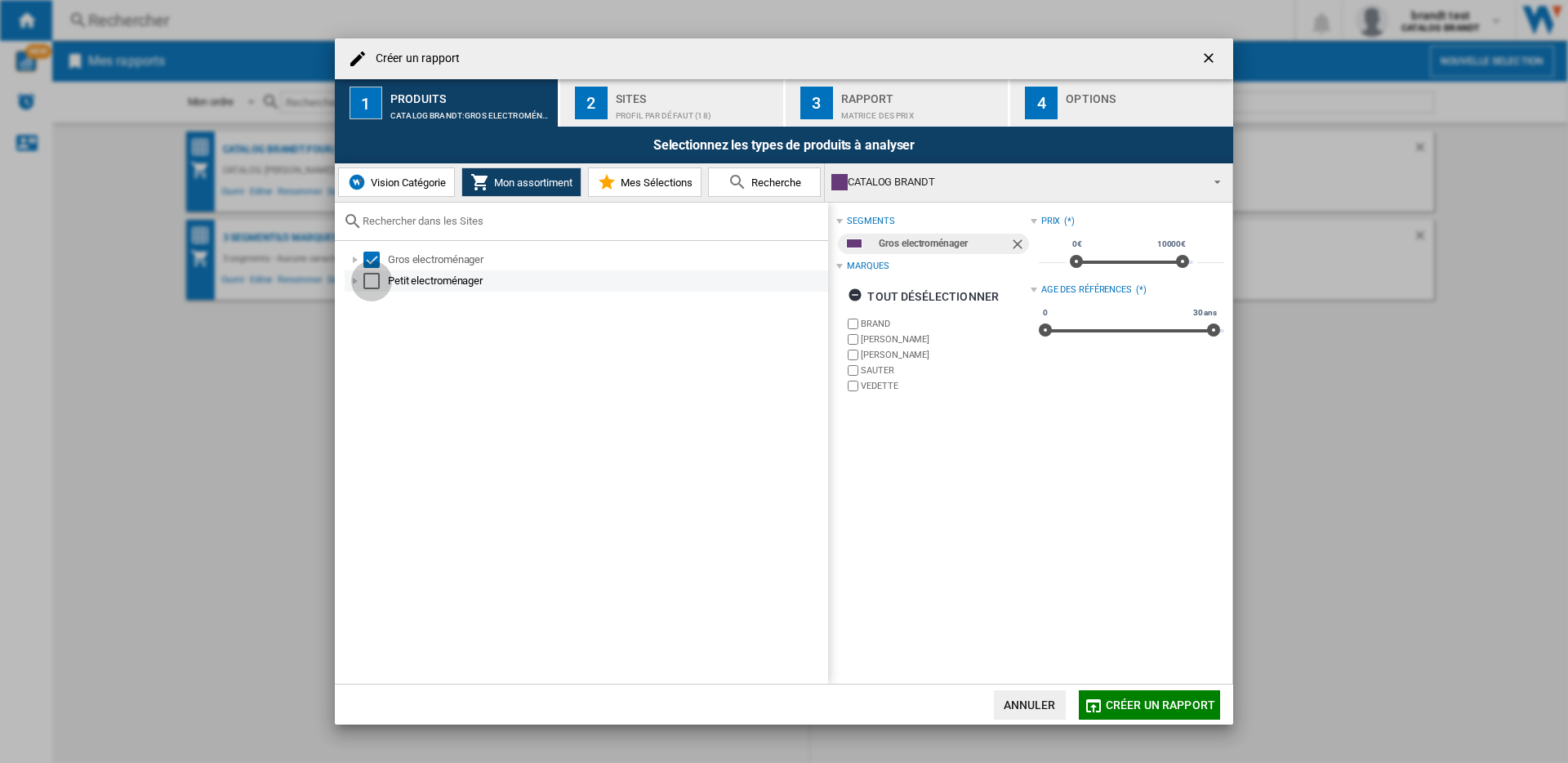
click at [376, 280] on div "Select" at bounding box center [371, 281] width 16 height 16
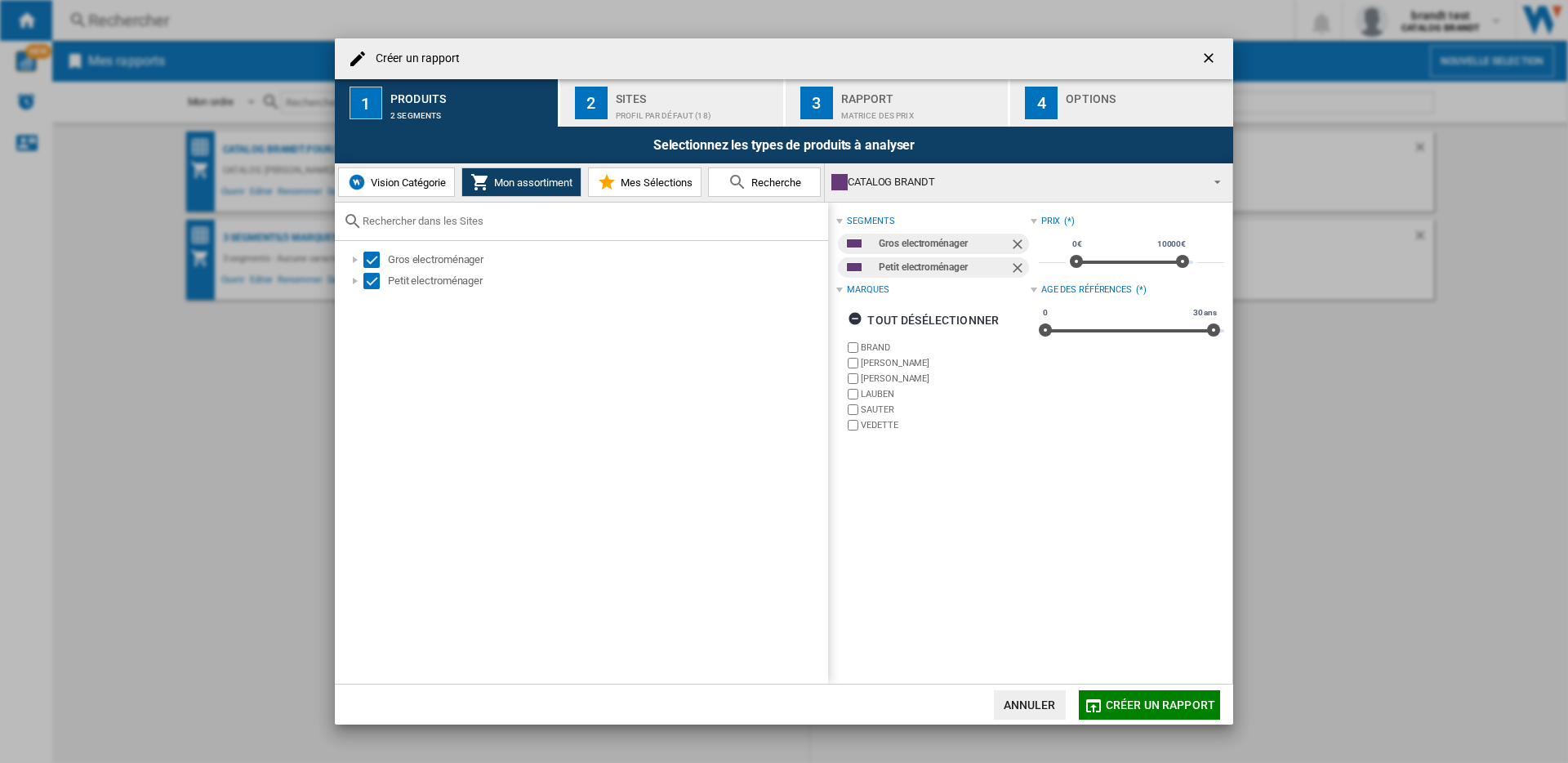
click at [694, 77] on div "Créer un rapport" at bounding box center [784, 58] width 898 height 41
click at [693, 103] on div "Profil par défaut (18)" at bounding box center [696, 111] width 161 height 17
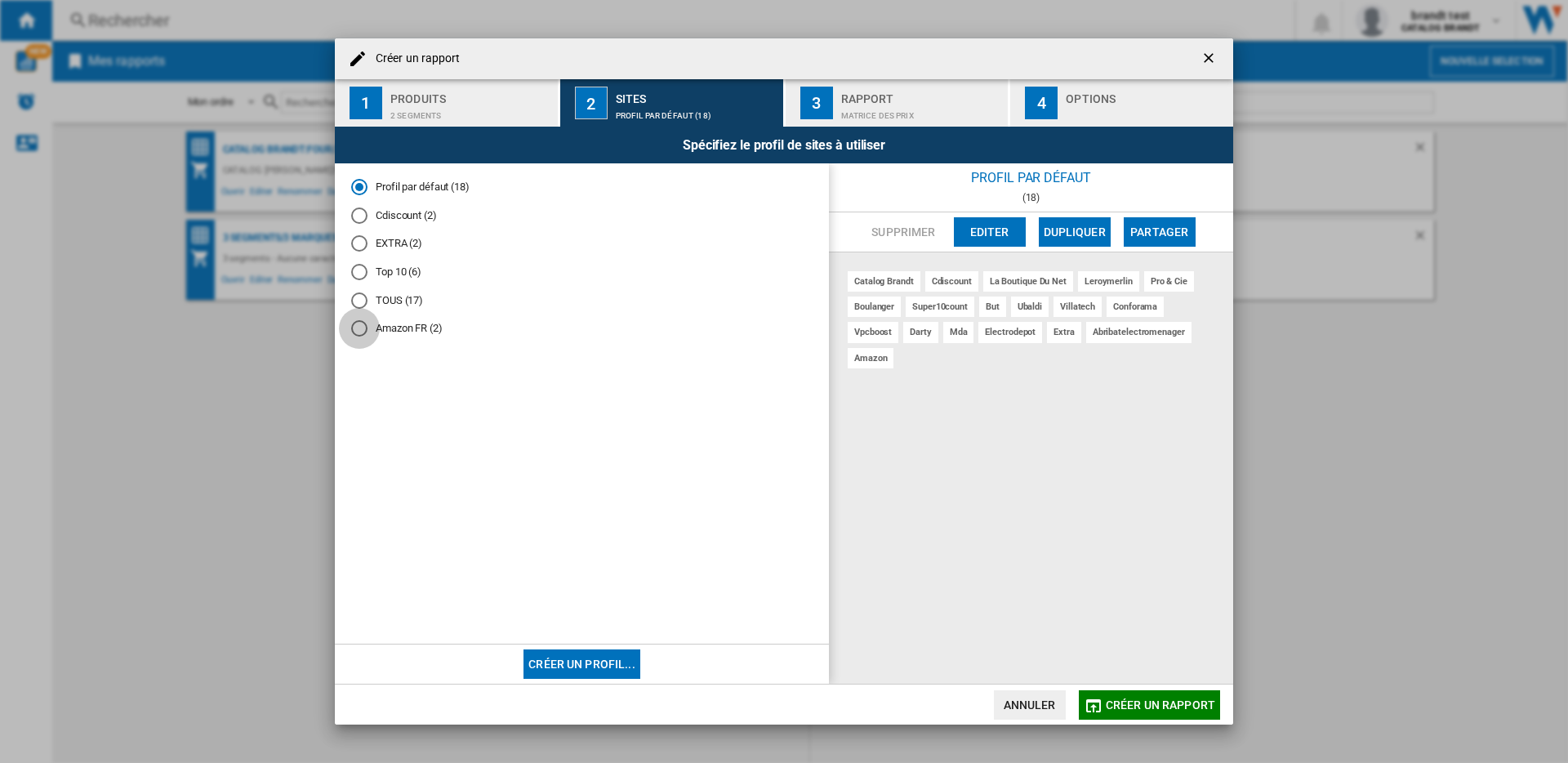
click at [358, 332] on div "Amazon FR (2)" at bounding box center [359, 328] width 16 height 16
click at [358, 214] on div "Cdiscount (2)" at bounding box center [359, 215] width 16 height 16
click at [359, 242] on div "EXTRA (2)" at bounding box center [359, 243] width 16 height 16
click at [904, 228] on button "Supprimer" at bounding box center [903, 232] width 73 height 29
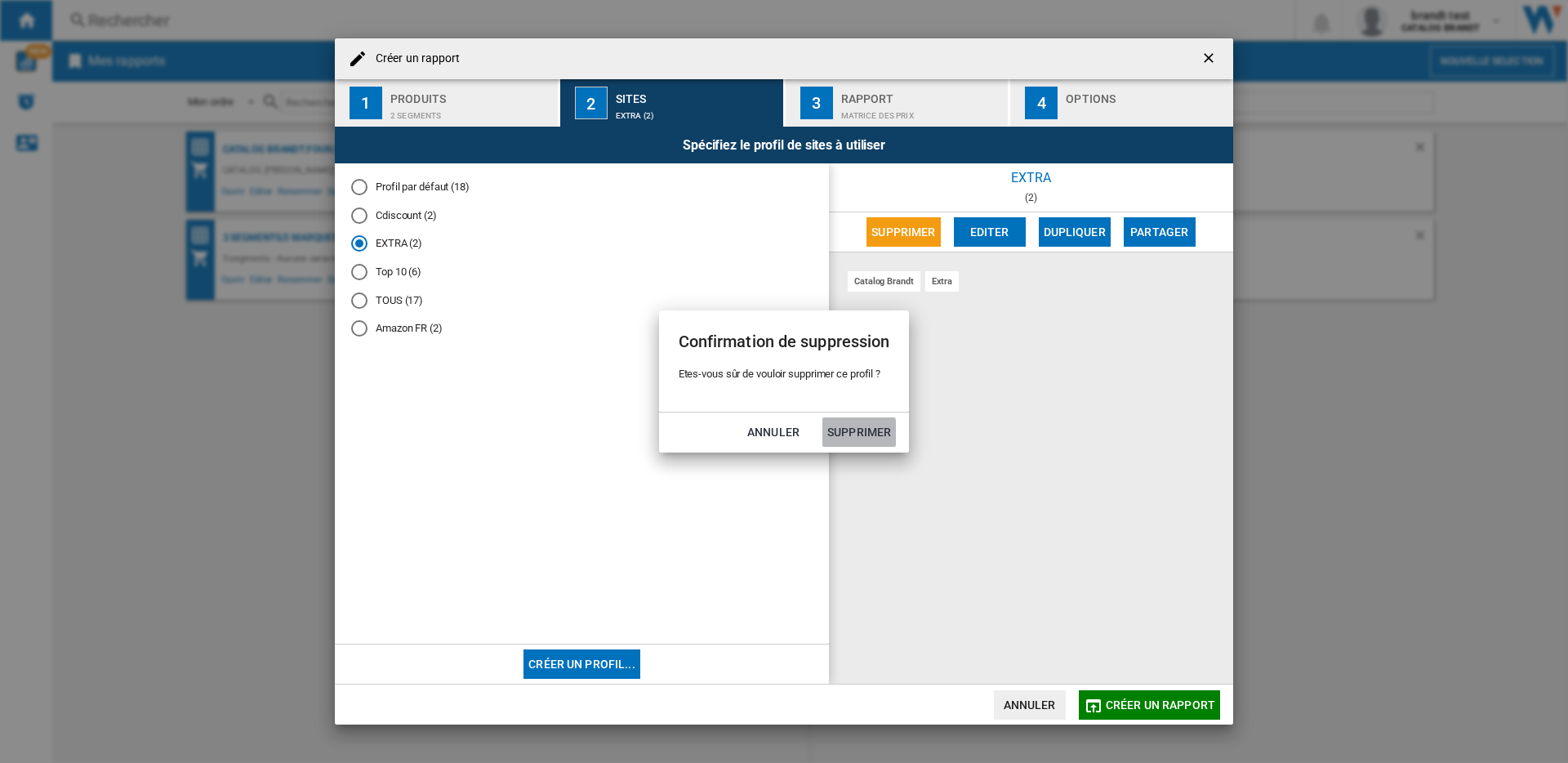
click at [854, 442] on button "Supprimer" at bounding box center [859, 431] width 73 height 29
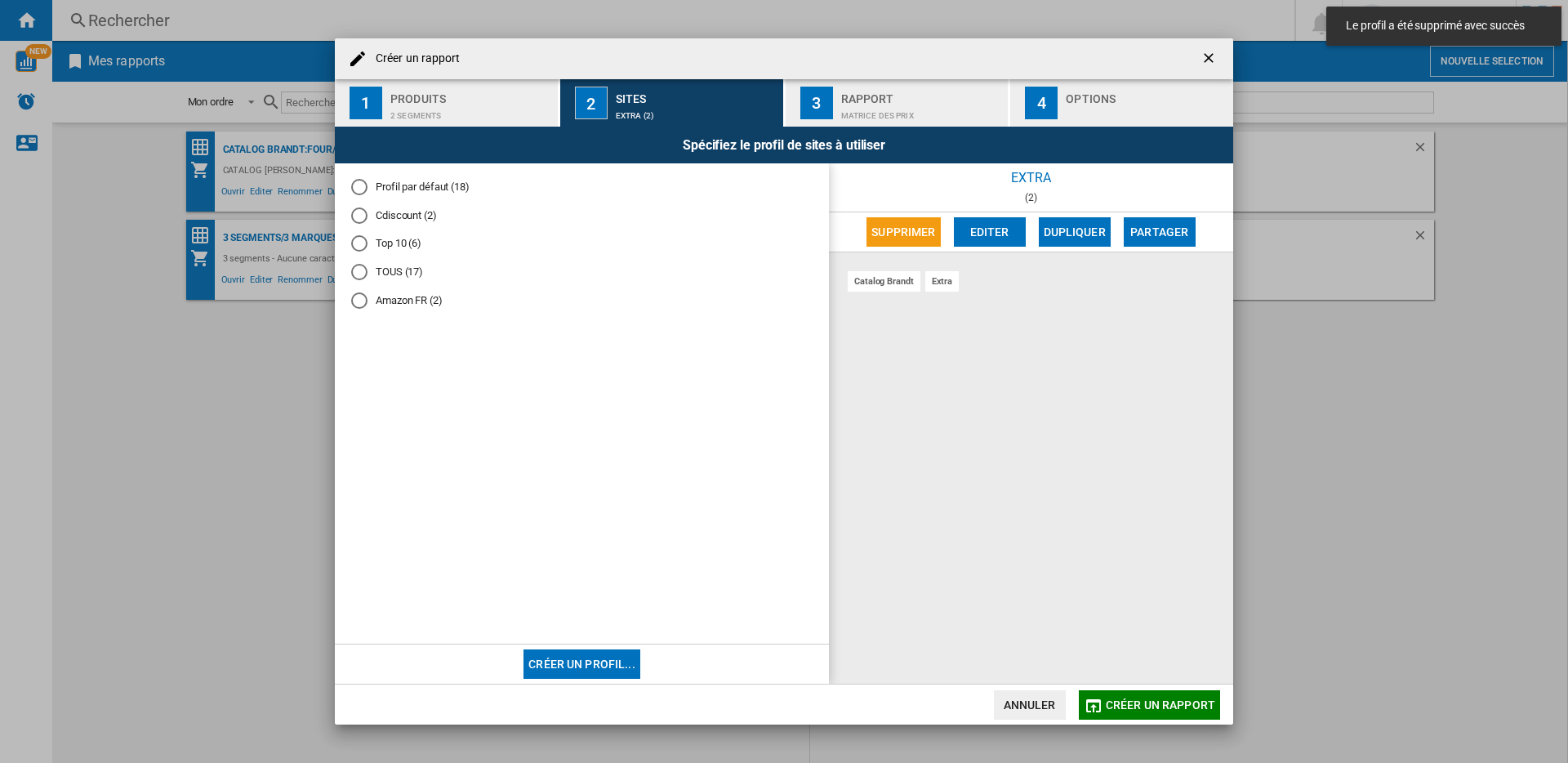
click at [354, 300] on div "Amazon FR (2)" at bounding box center [359, 300] width 16 height 16
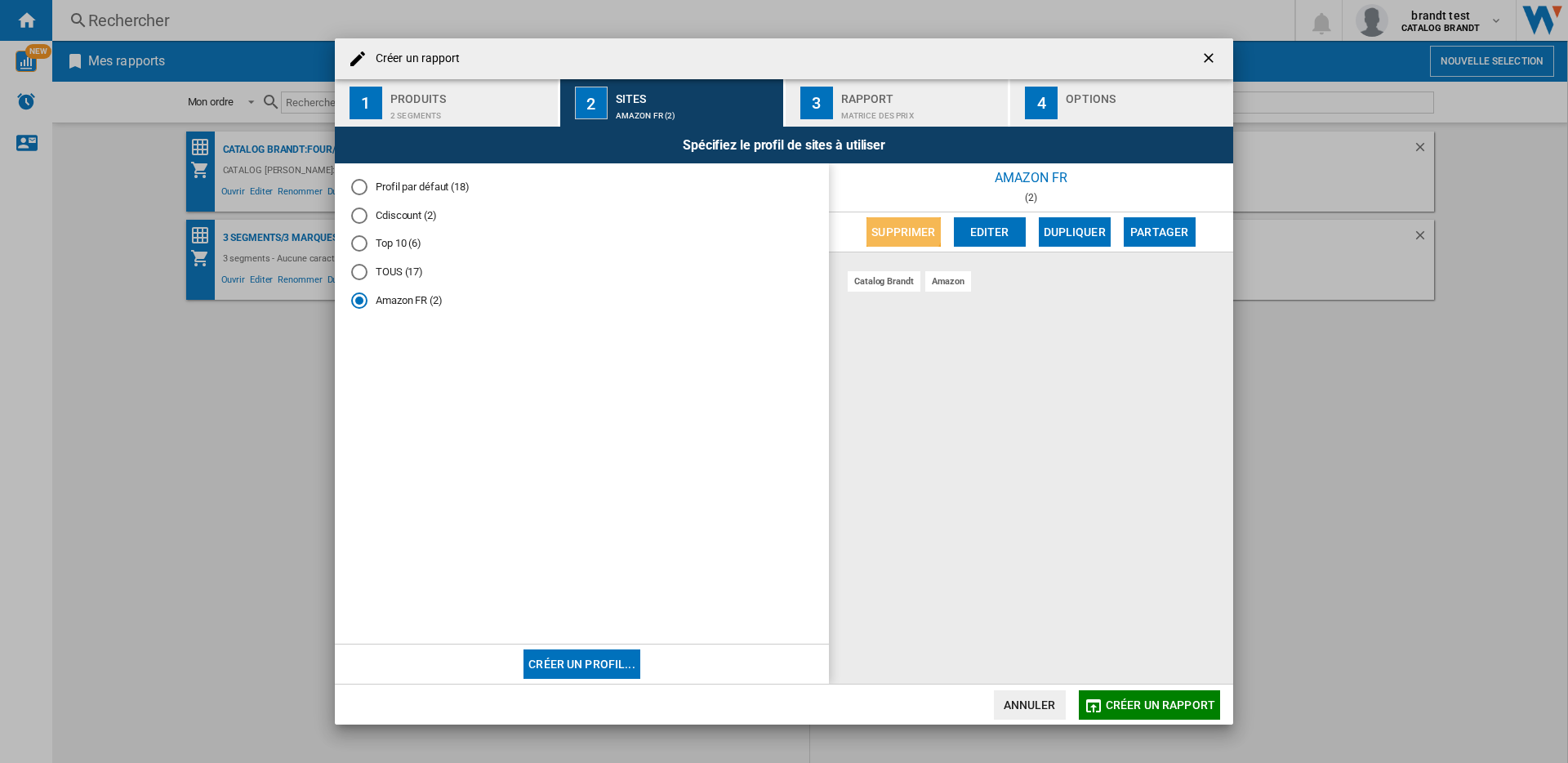
click at [901, 224] on button "Supprimer" at bounding box center [903, 232] width 73 height 29
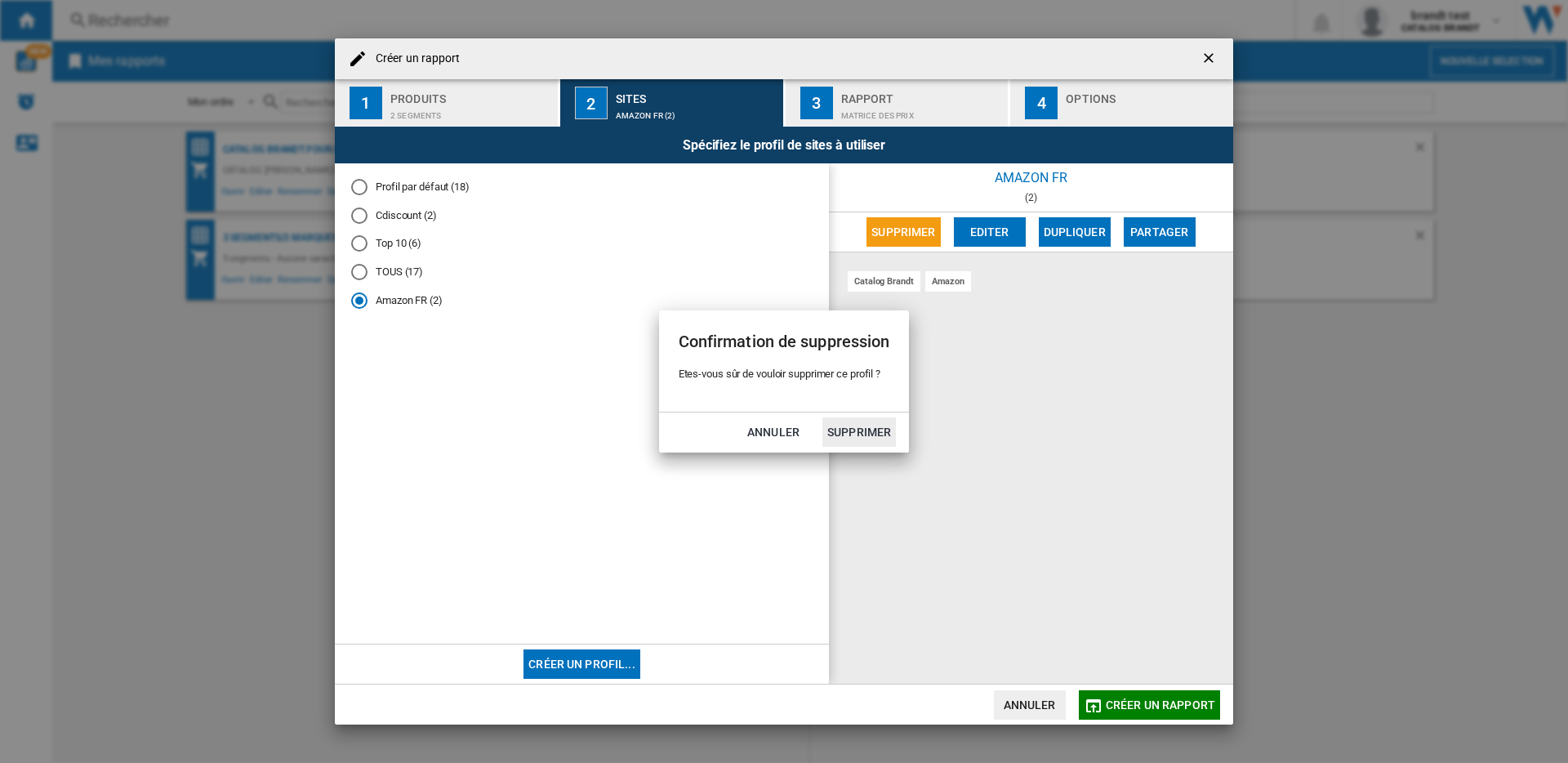
click at [844, 426] on button "Supprimer" at bounding box center [859, 431] width 73 height 29
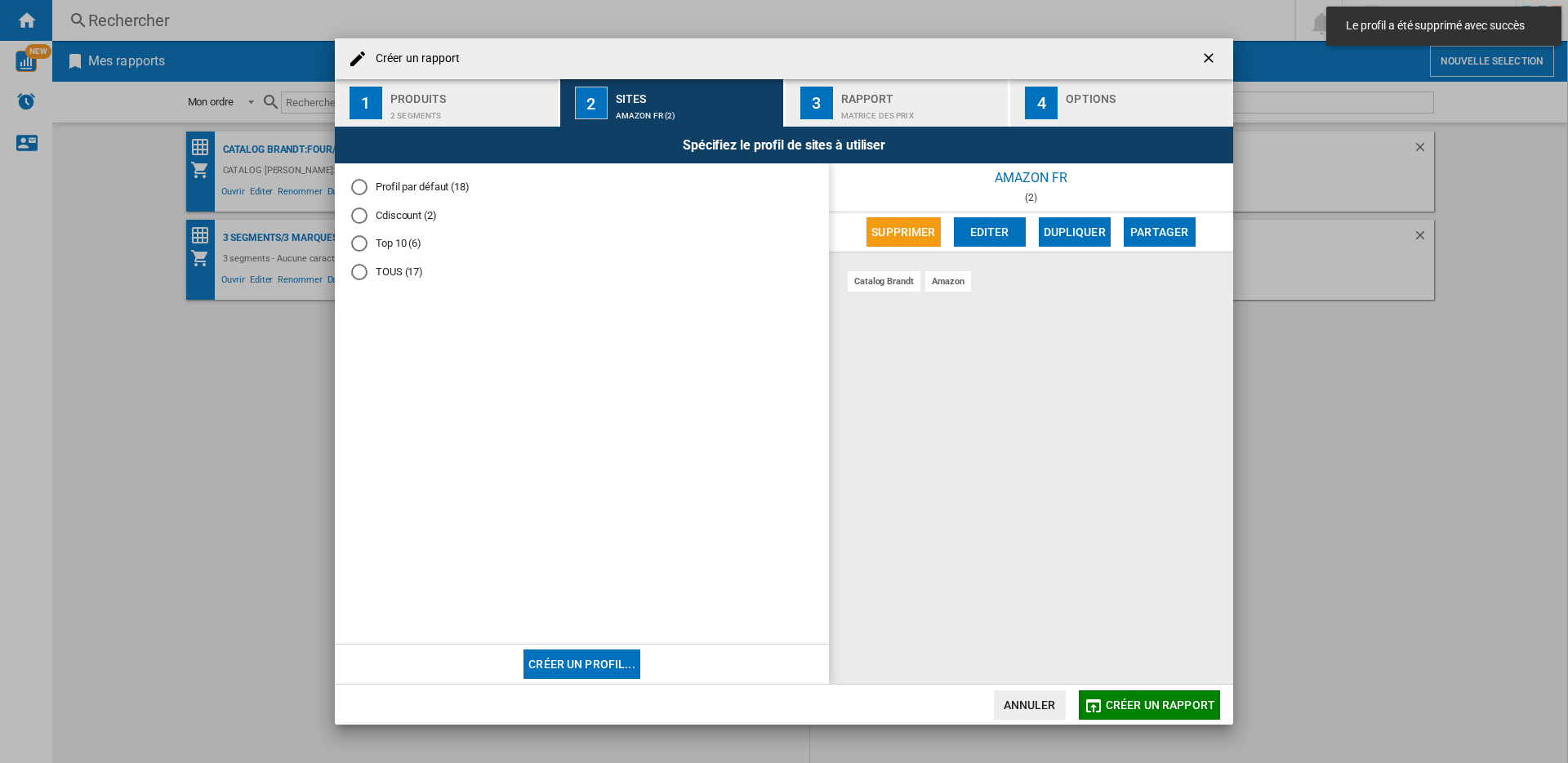
click at [357, 244] on div "Top 10 (6)" at bounding box center [359, 243] width 16 height 16
click at [365, 212] on div "Cdiscount (2)" at bounding box center [359, 215] width 16 height 16
click at [912, 231] on button "Supprimer" at bounding box center [903, 232] width 73 height 29
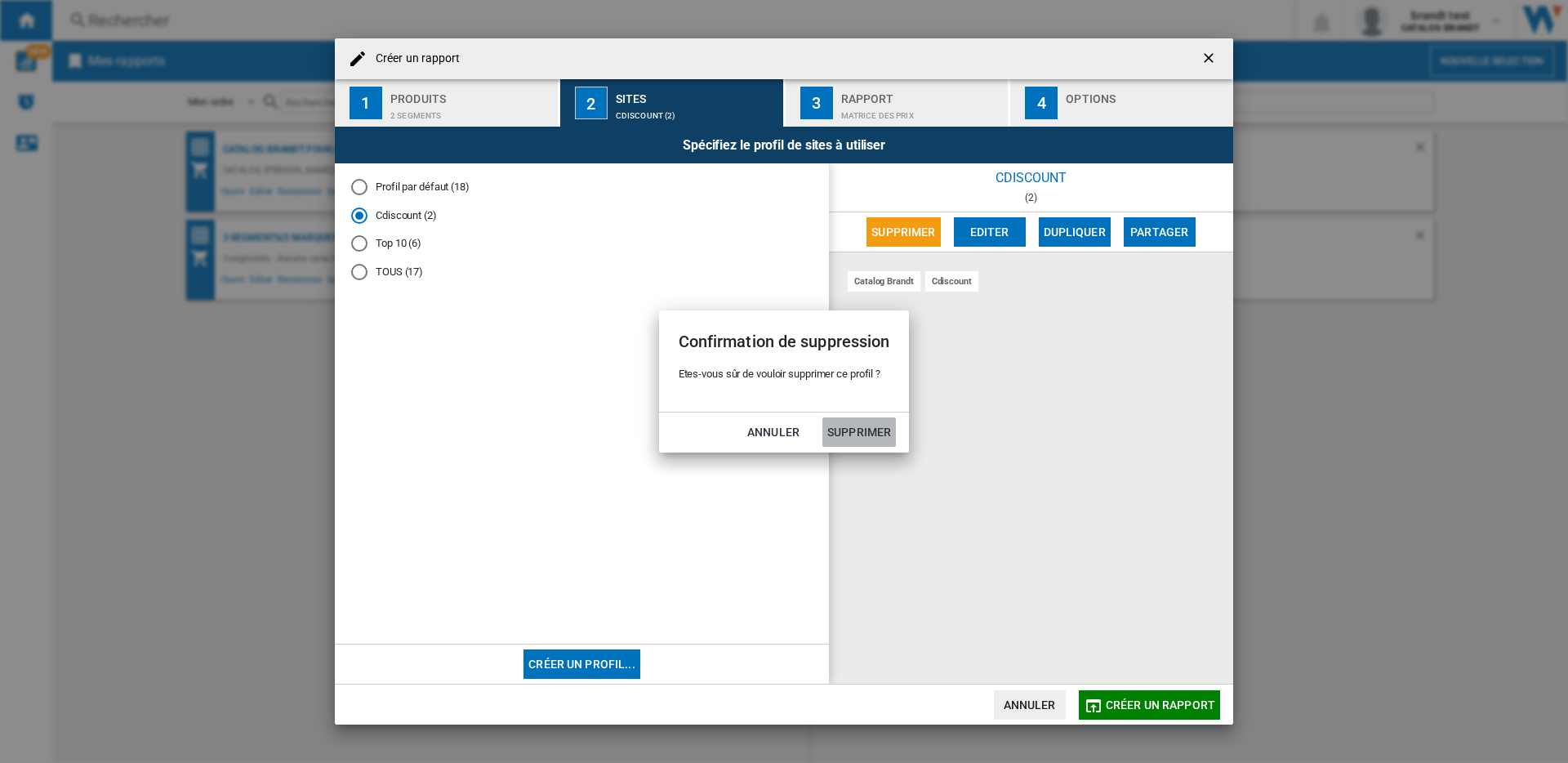
click at [868, 436] on button "Supprimer" at bounding box center [859, 431] width 73 height 29
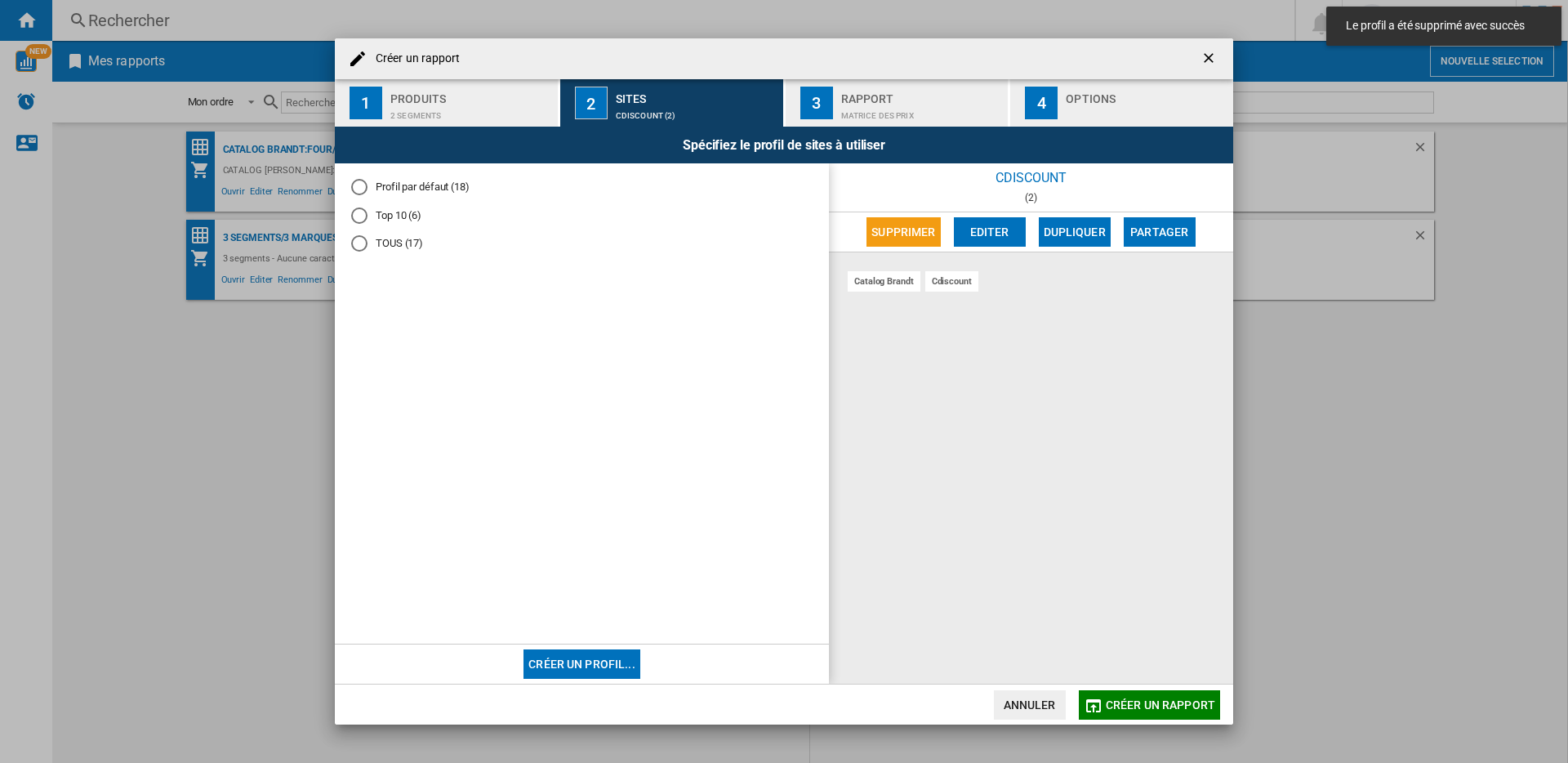
click at [360, 245] on div "TOUS (17)" at bounding box center [359, 243] width 16 height 16
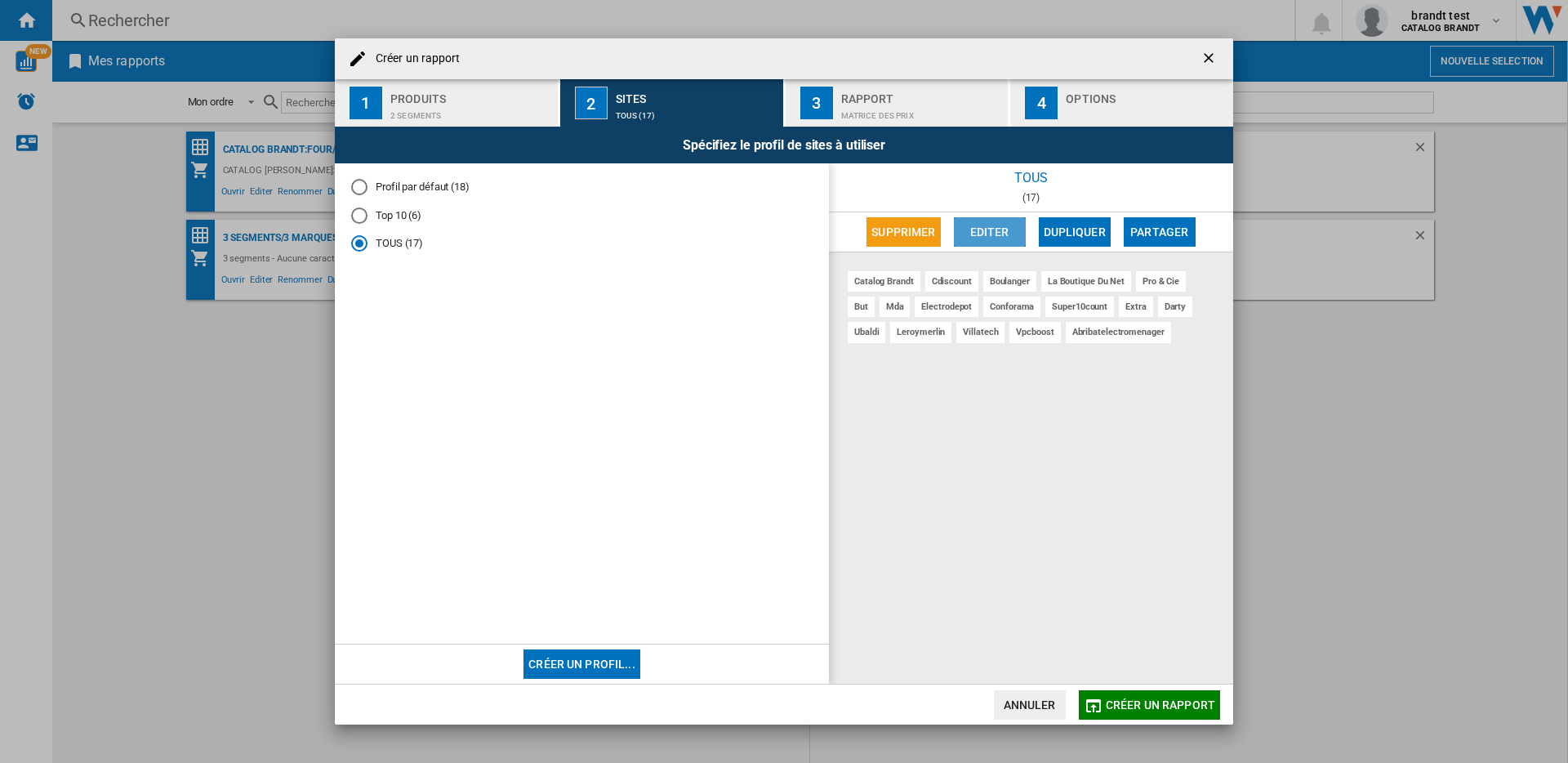
click at [967, 230] on button "Editer" at bounding box center [990, 232] width 72 height 29
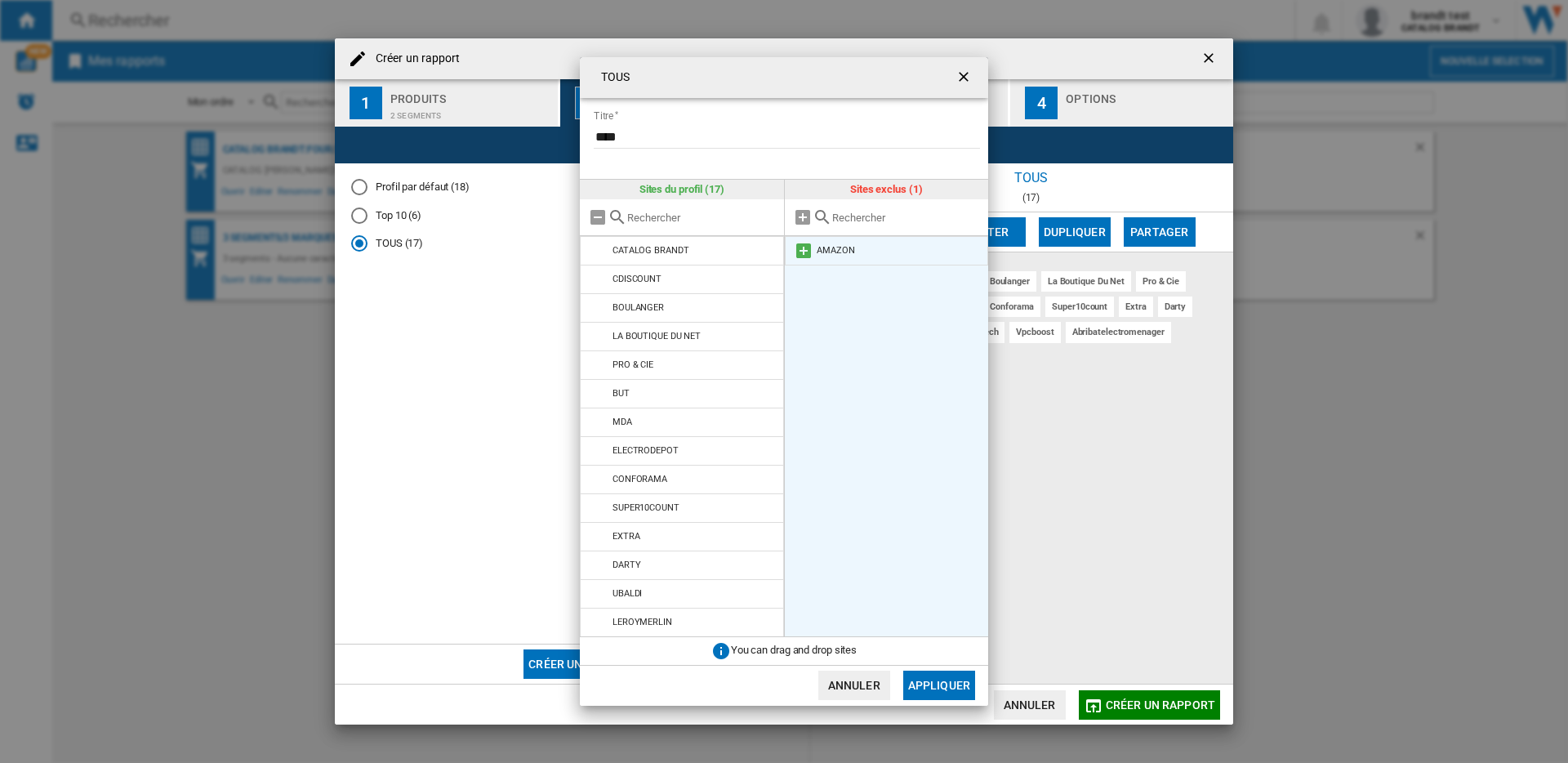
click at [802, 252] on md-icon "TOUS Titre ..." at bounding box center [803, 251] width 20 height 20
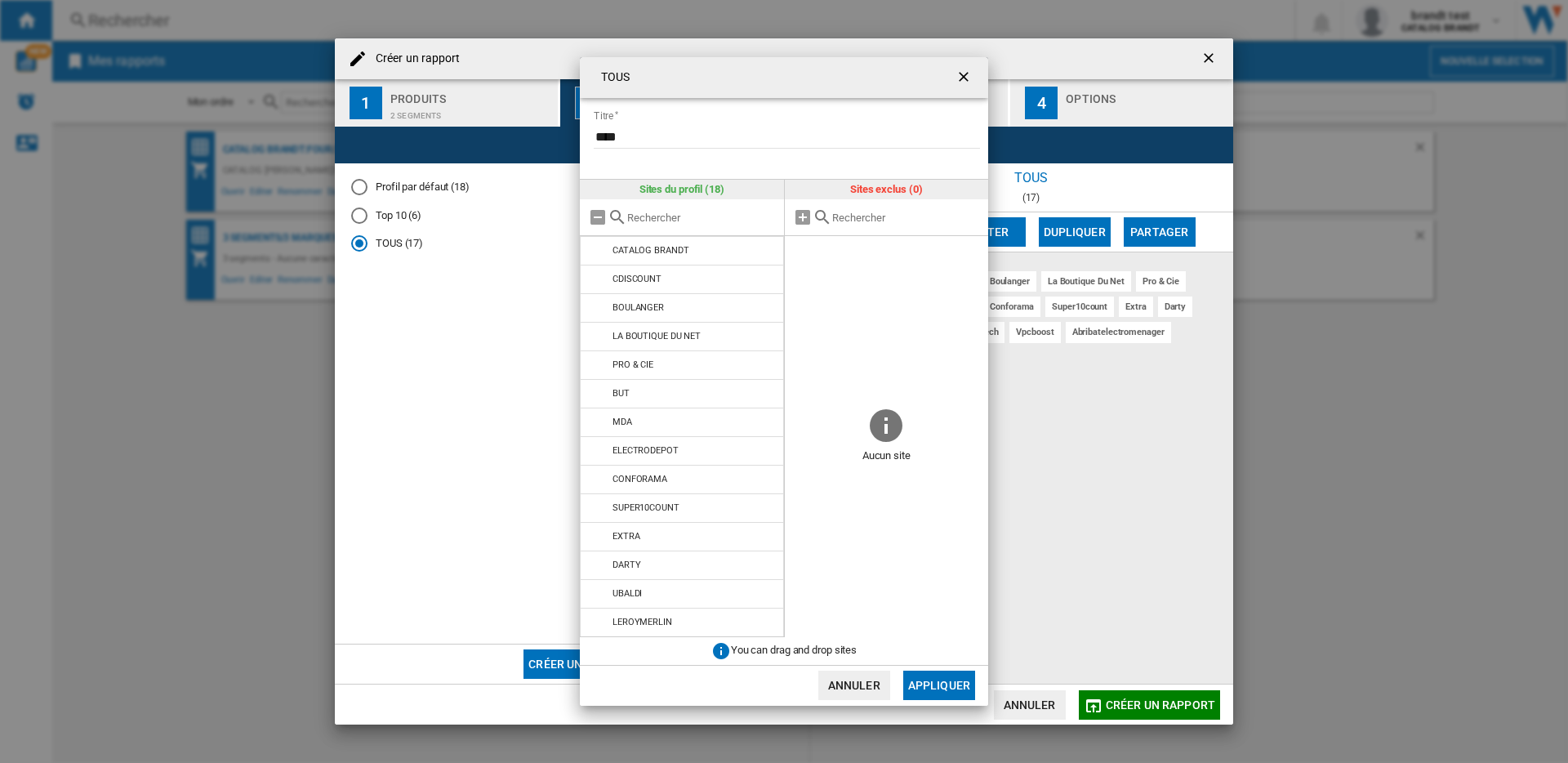
click at [917, 677] on button "Appliquer" at bounding box center [939, 685] width 72 height 29
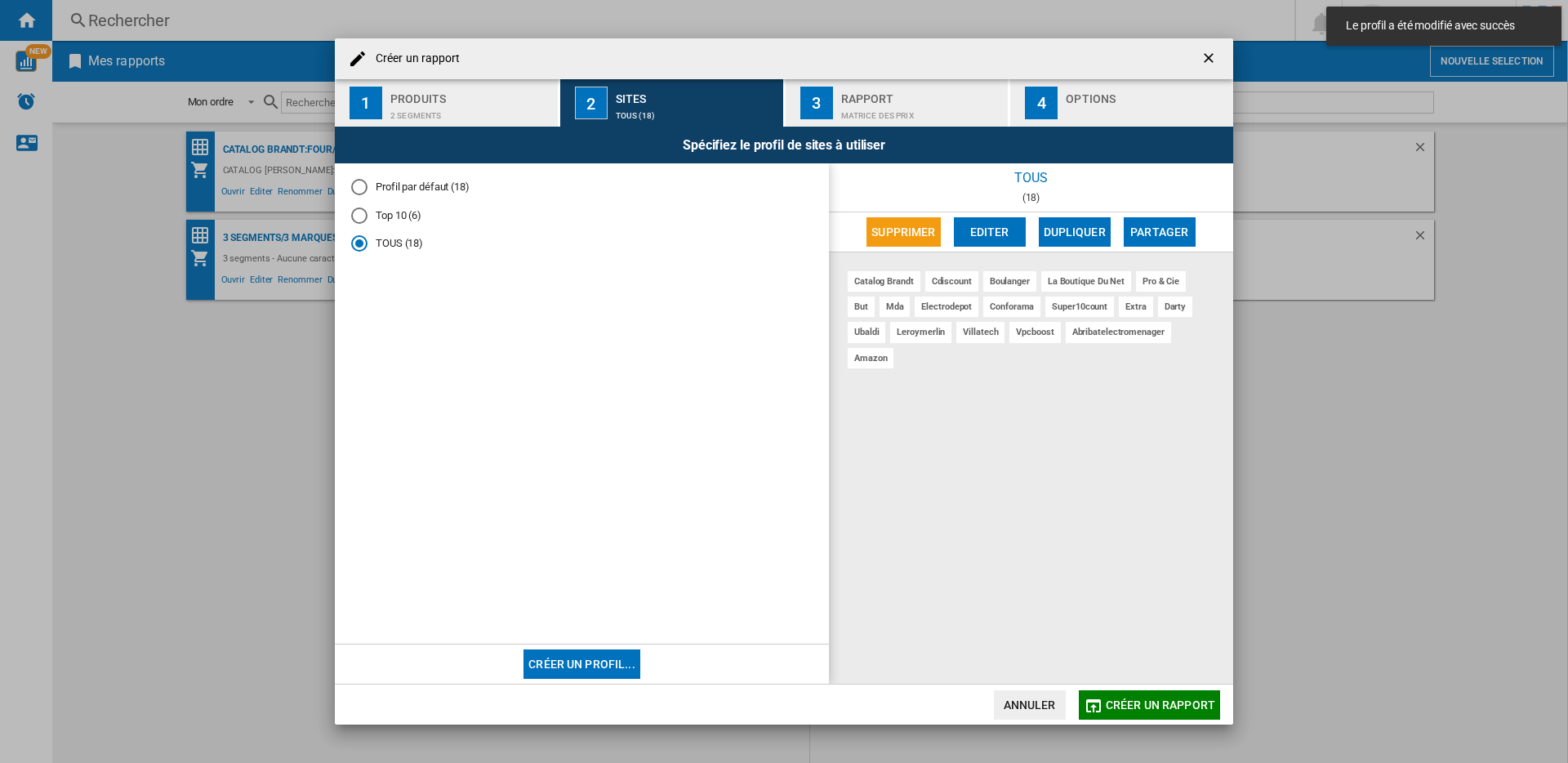
click at [404, 192] on md-radio-button "Profil par défaut (18)" at bounding box center [582, 187] width 461 height 15
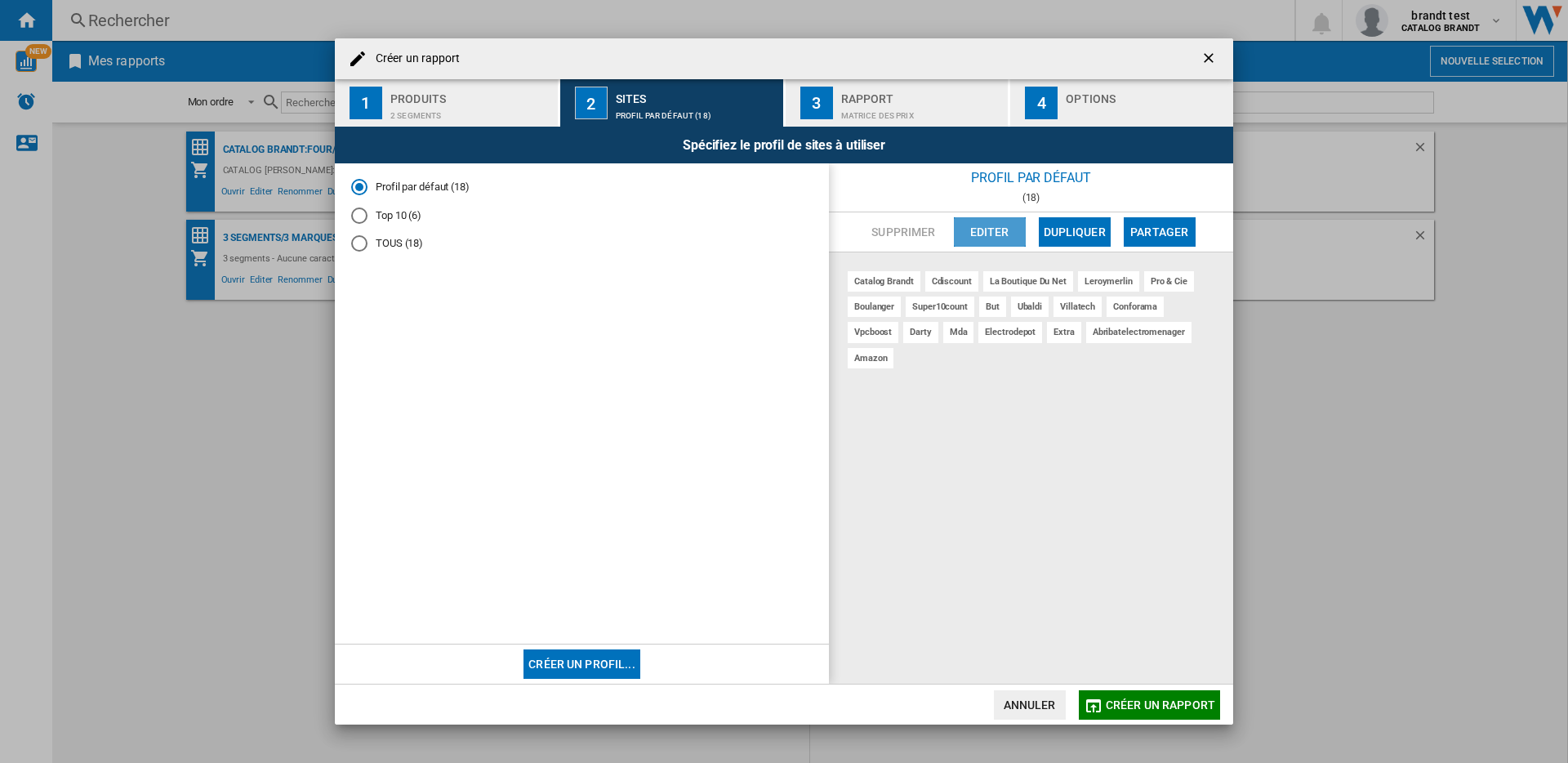
click at [969, 228] on button "Editer" at bounding box center [990, 232] width 72 height 29
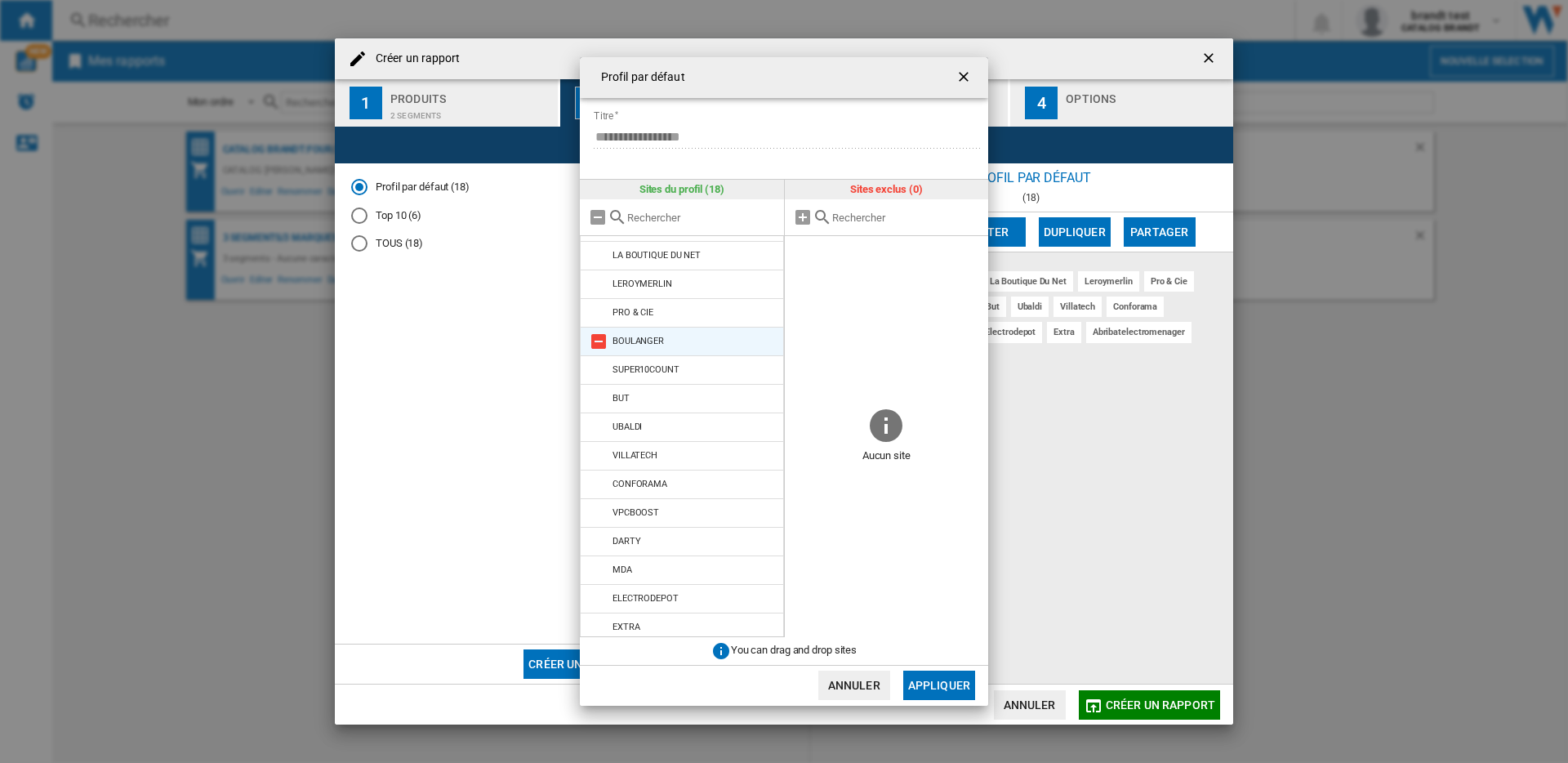
scroll to position [115, 0]
